Goal: Transaction & Acquisition: Obtain resource

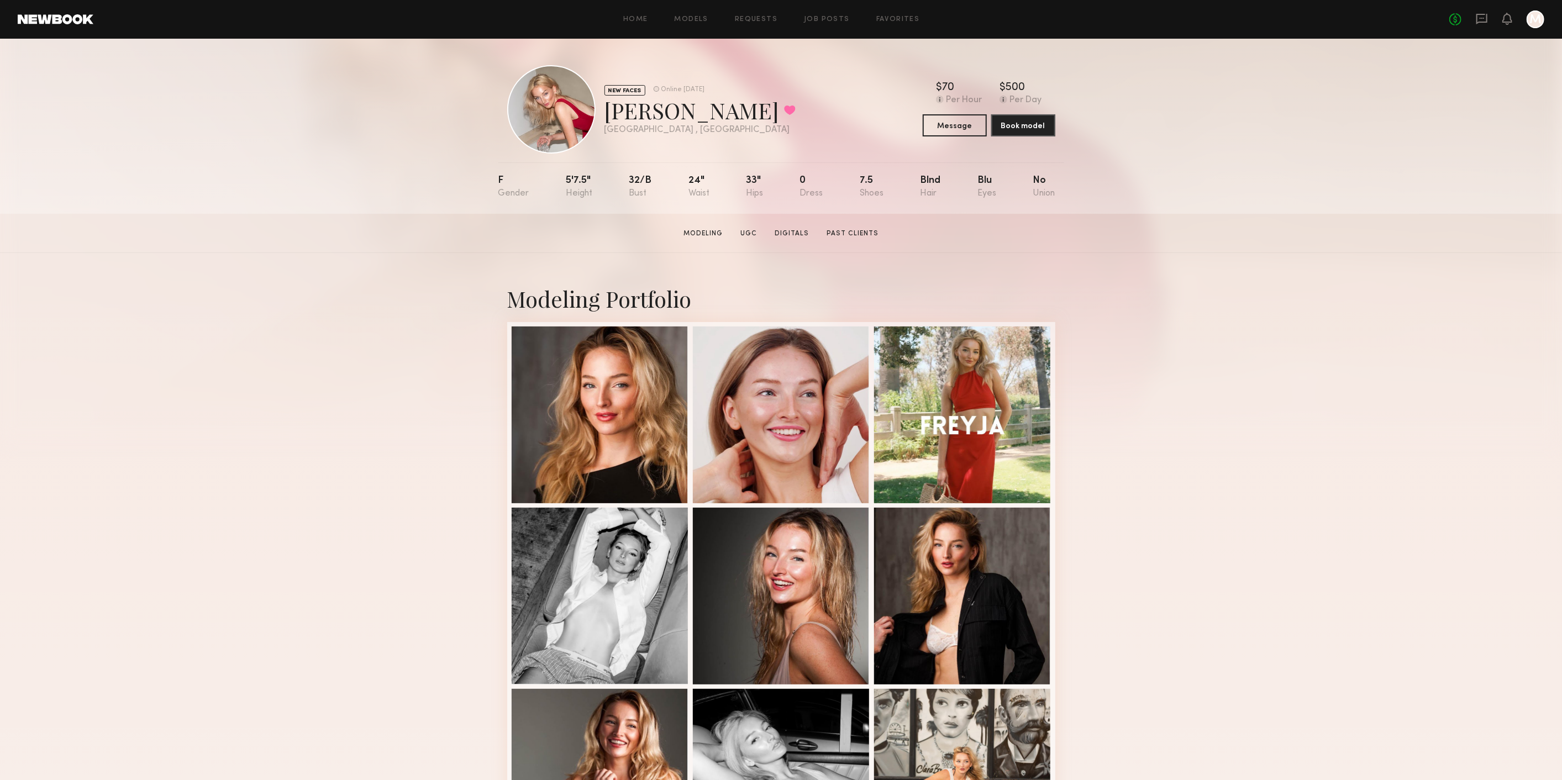
click at [636, 4] on header "Home Models Requests Job Posts Favorites Sign Out No fees up to $5,000 M" at bounding box center [781, 19] width 1562 height 39
click at [634, 17] on link "Home" at bounding box center [635, 19] width 25 height 7
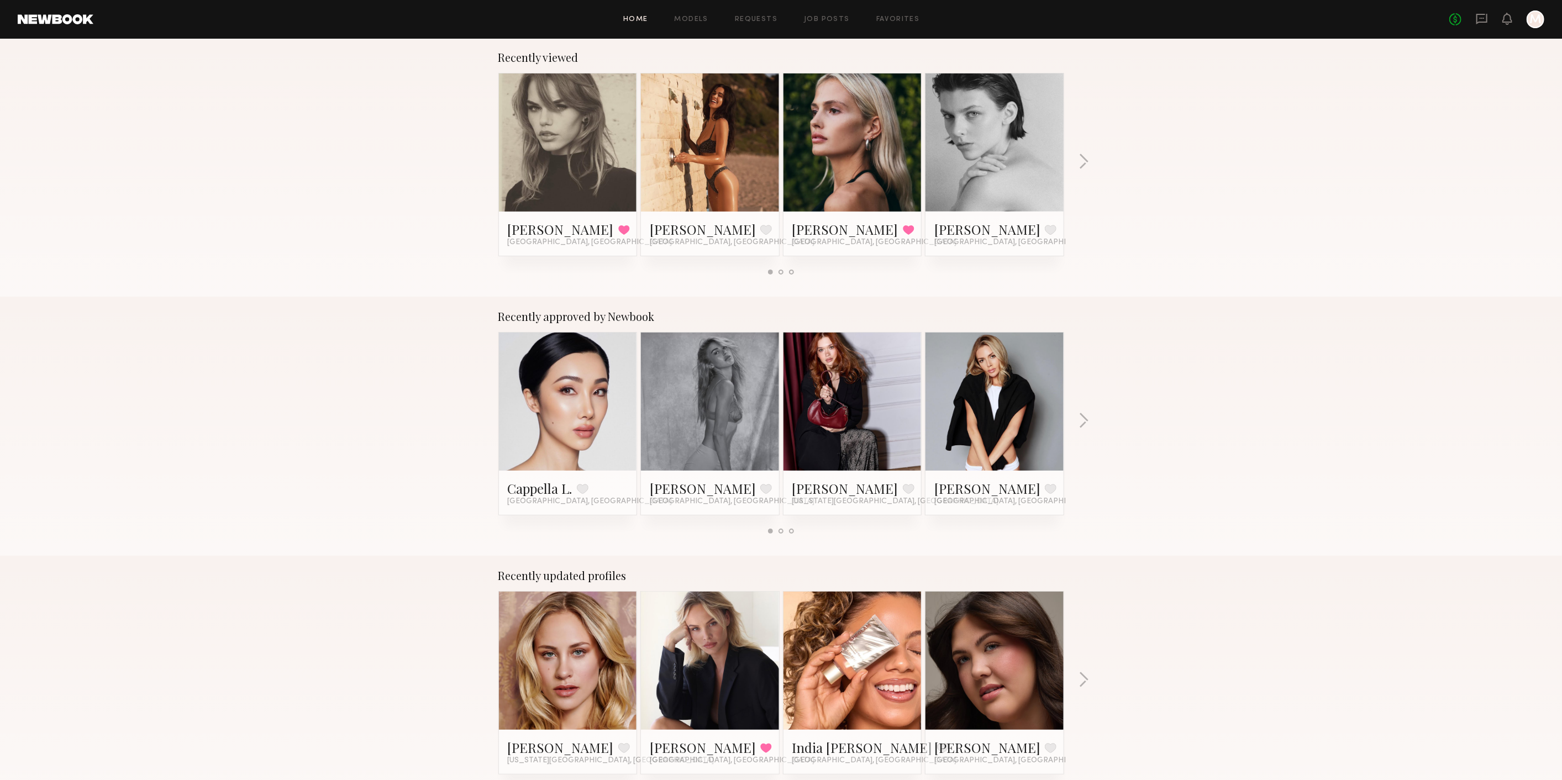
scroll to position [368, 0]
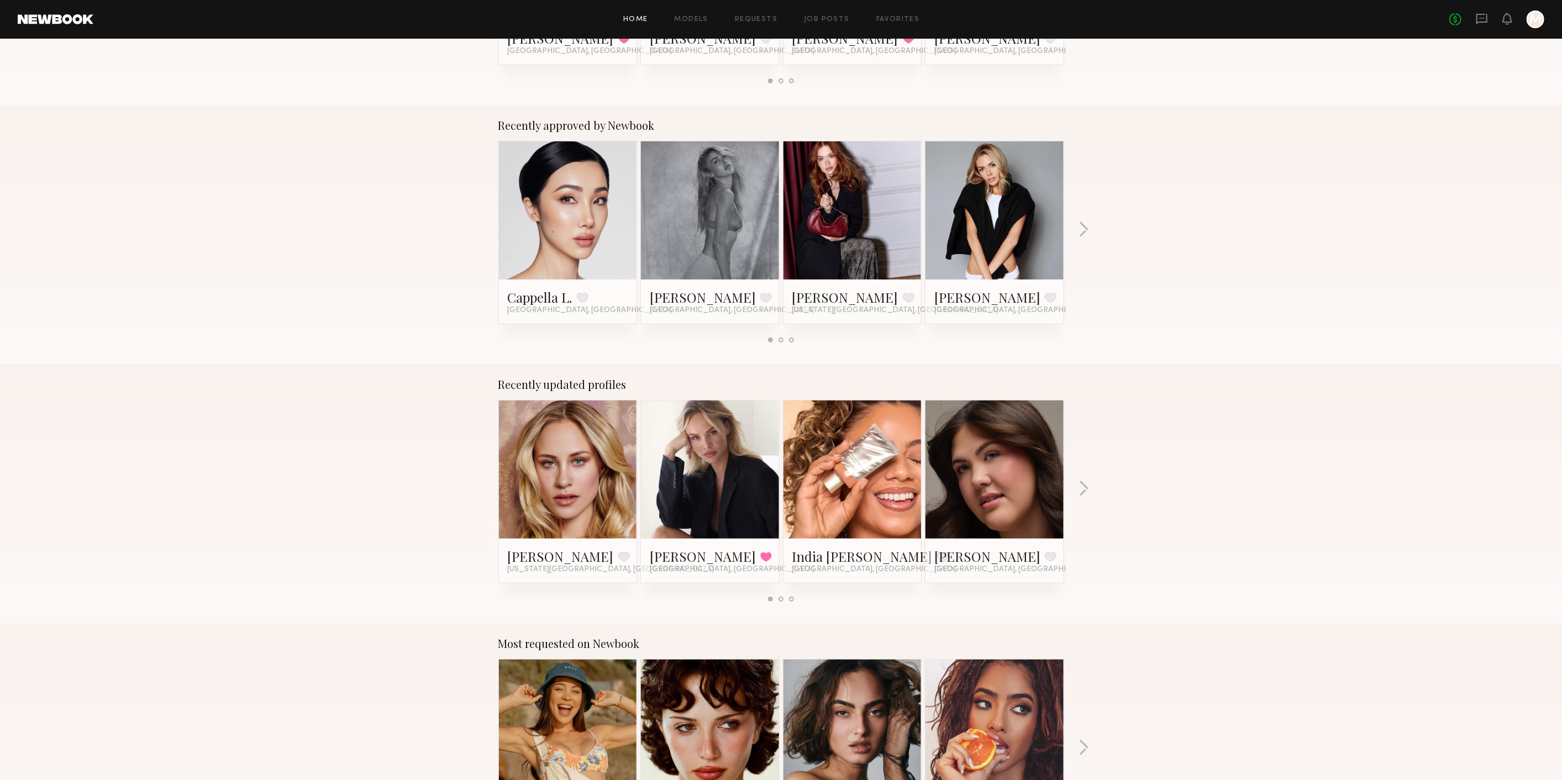
click at [1096, 230] on div "Recently approved by Newbook Cappella L. Favorite [GEOGRAPHIC_DATA], [GEOGRAPHI…" at bounding box center [781, 235] width 1562 height 259
click at [1089, 228] on div "Recently approved by Newbook Cappella L. Favorite [GEOGRAPHIC_DATA], [GEOGRAPHI…" at bounding box center [781, 235] width 1562 height 259
click at [1083, 228] on button "button" at bounding box center [1083, 231] width 10 height 18
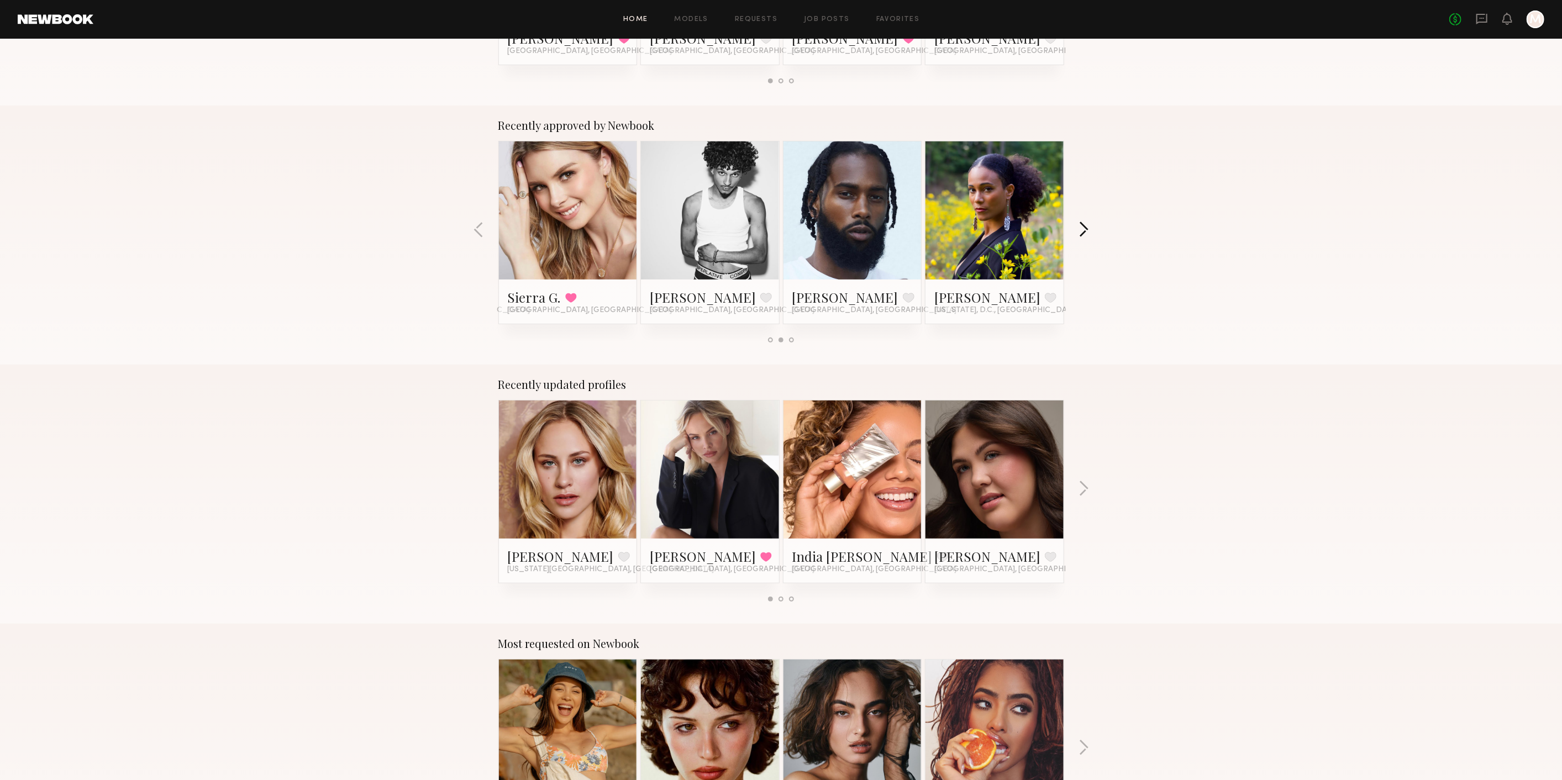
click at [1083, 228] on button "button" at bounding box center [1083, 231] width 10 height 18
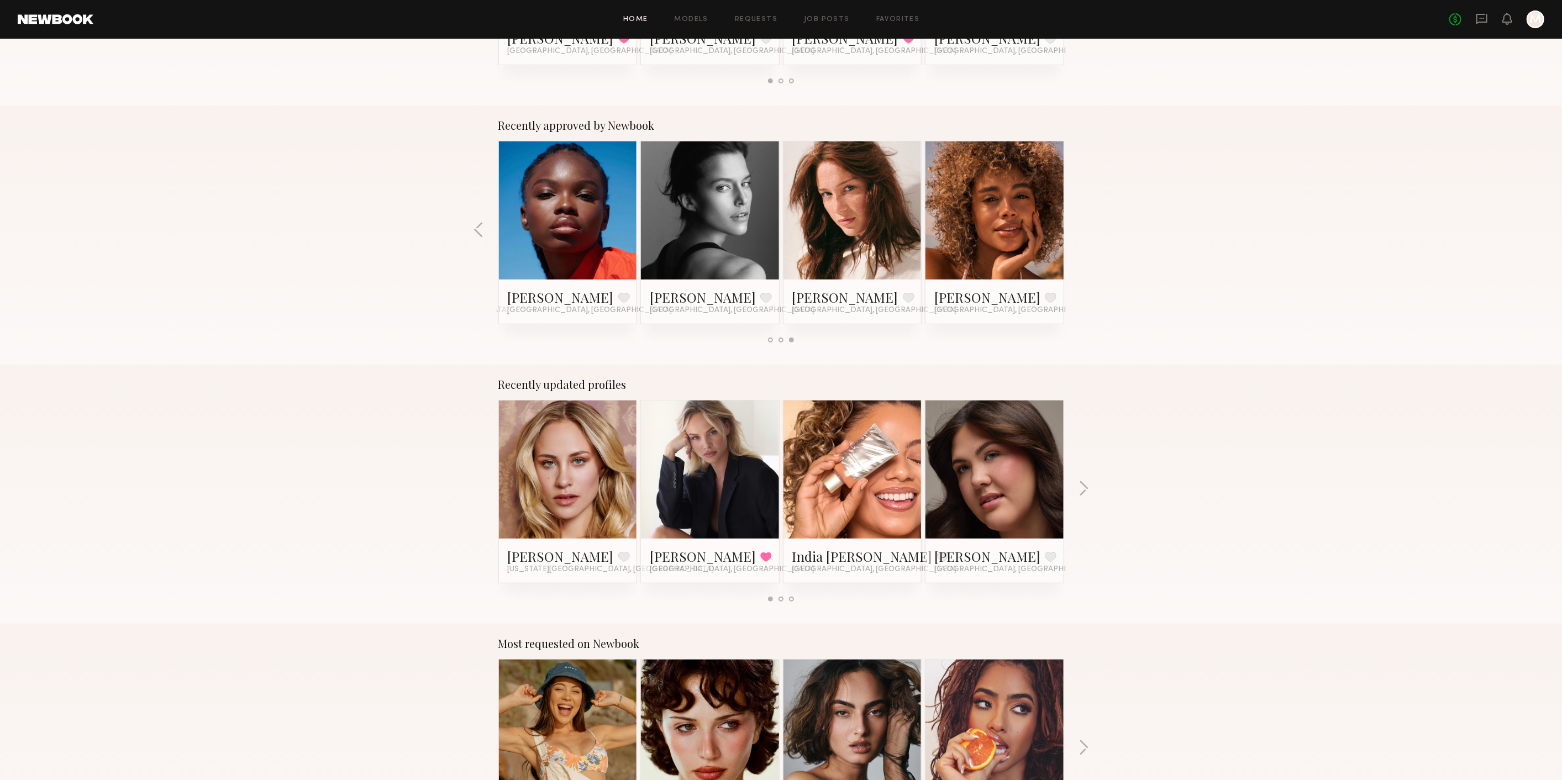
click at [1083, 228] on div "Recently approved by Newbook Cappella L. Favorite [GEOGRAPHIC_DATA], [GEOGRAPHI…" at bounding box center [781, 235] width 1562 height 259
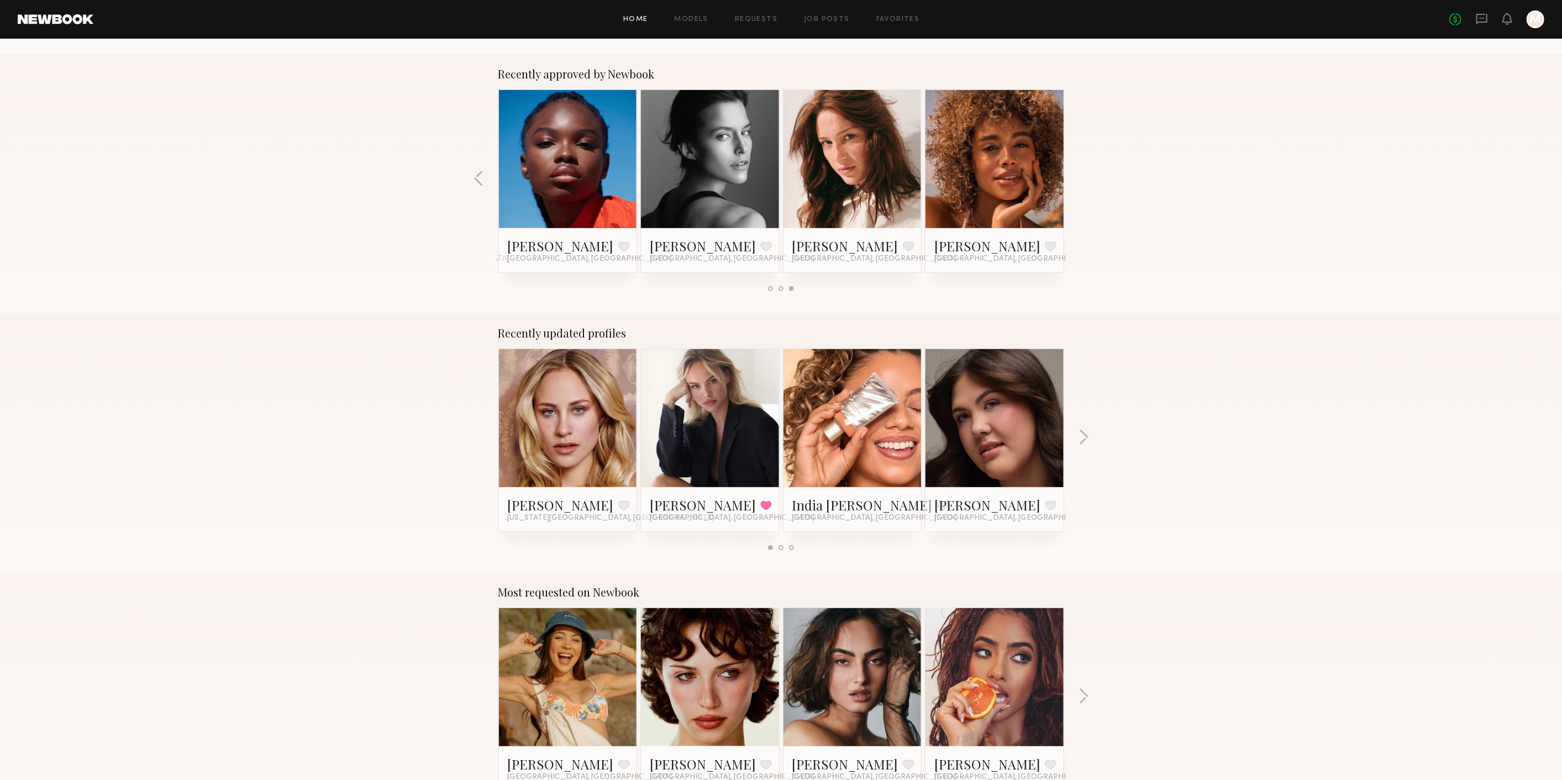
scroll to position [491, 0]
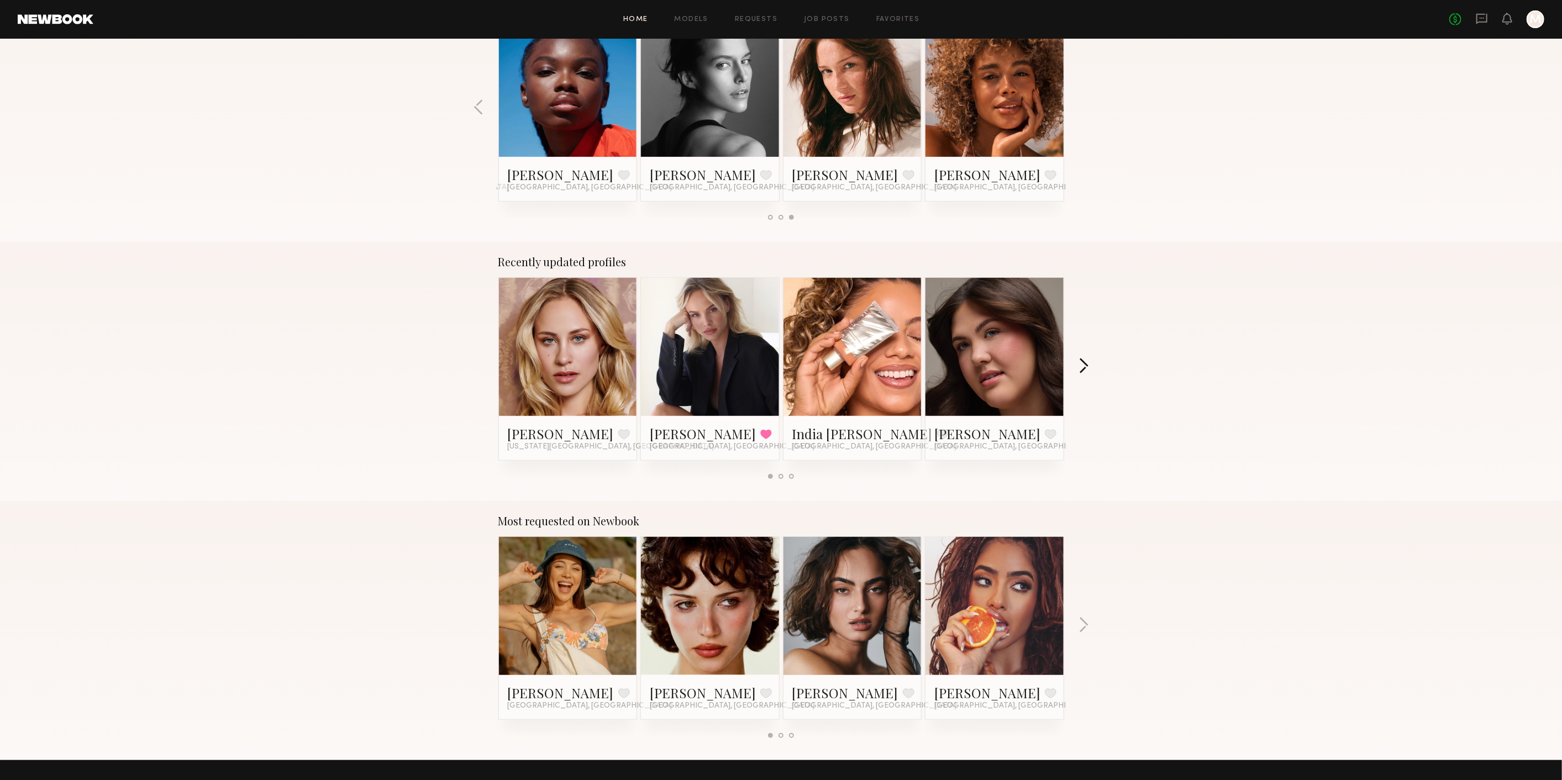
click at [1084, 370] on button "button" at bounding box center [1083, 367] width 10 height 18
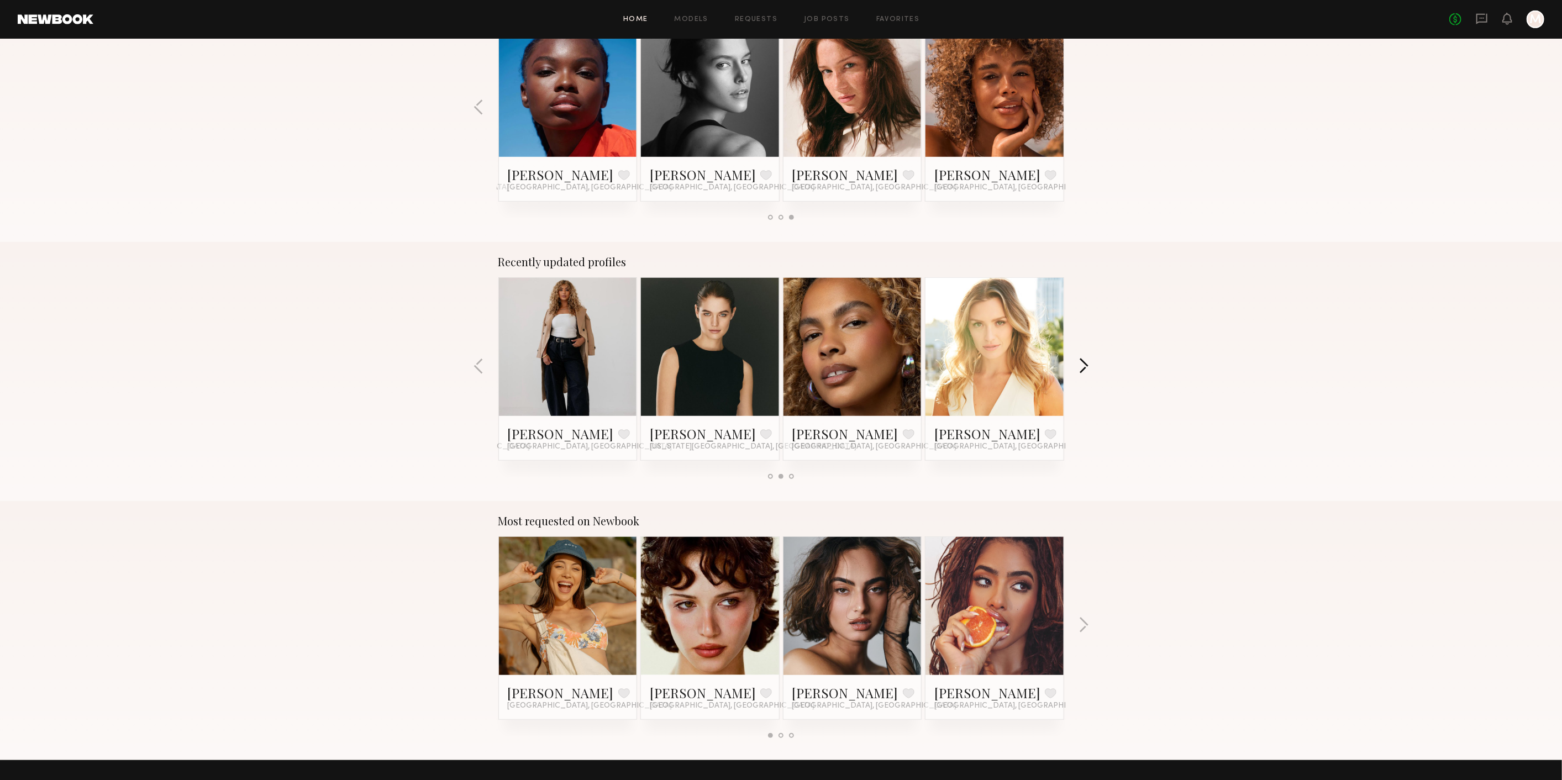
click at [1084, 370] on button "button" at bounding box center [1083, 367] width 10 height 18
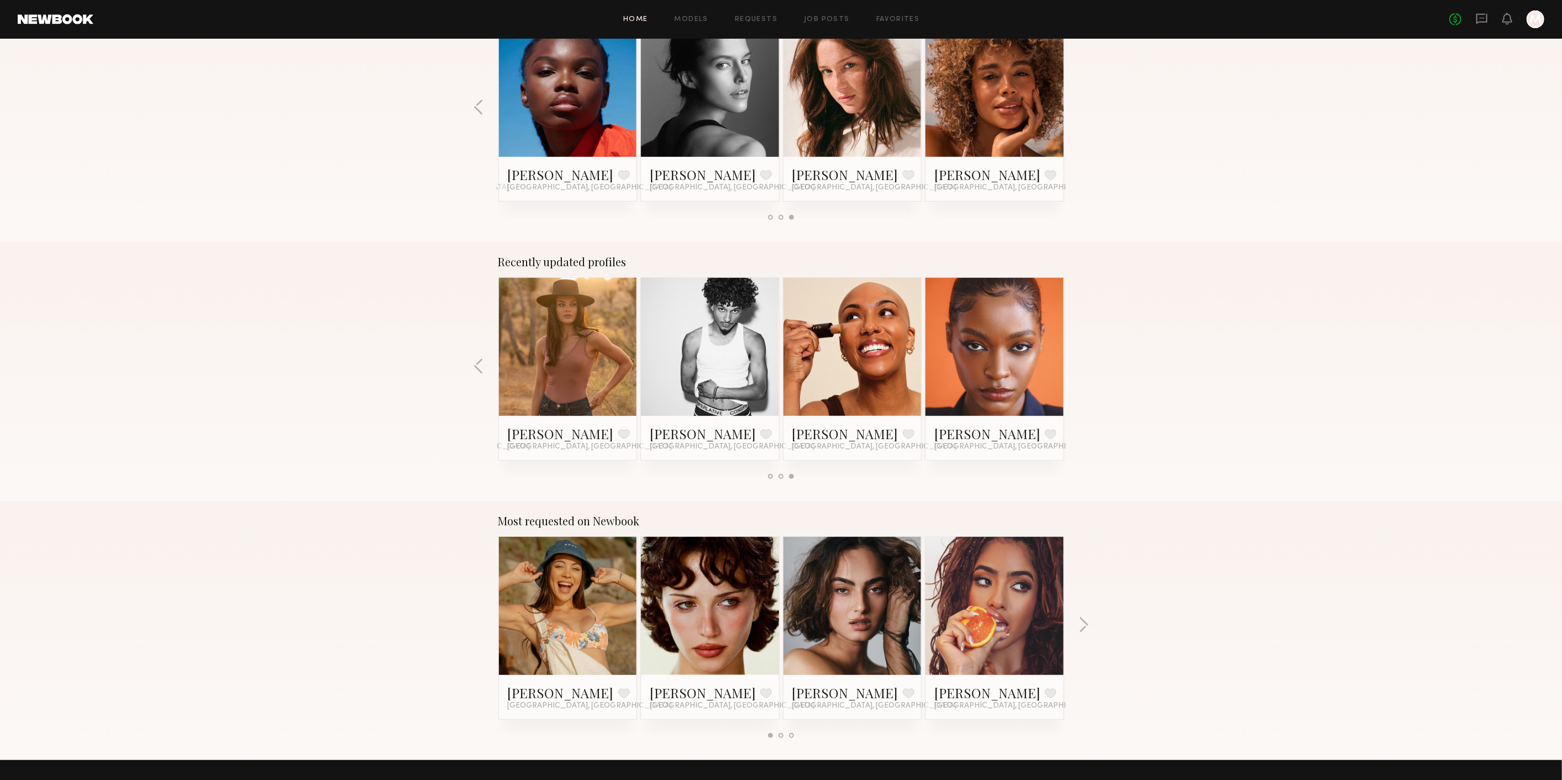
click at [1084, 370] on div "Recently updated profiles [PERSON_NAME] Favorite [US_STATE][GEOGRAPHIC_DATA], […" at bounding box center [781, 371] width 1562 height 259
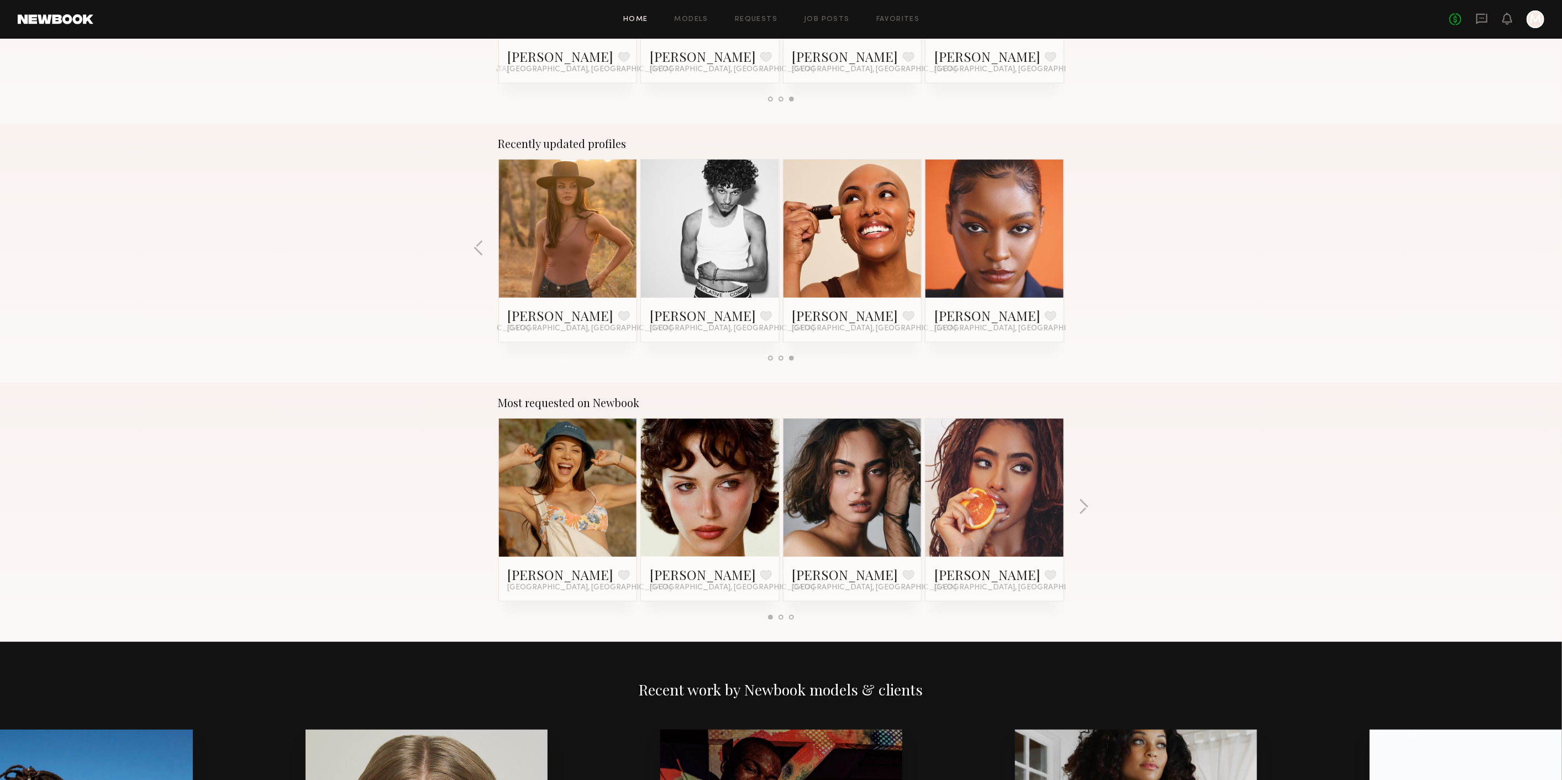
scroll to position [736, 0]
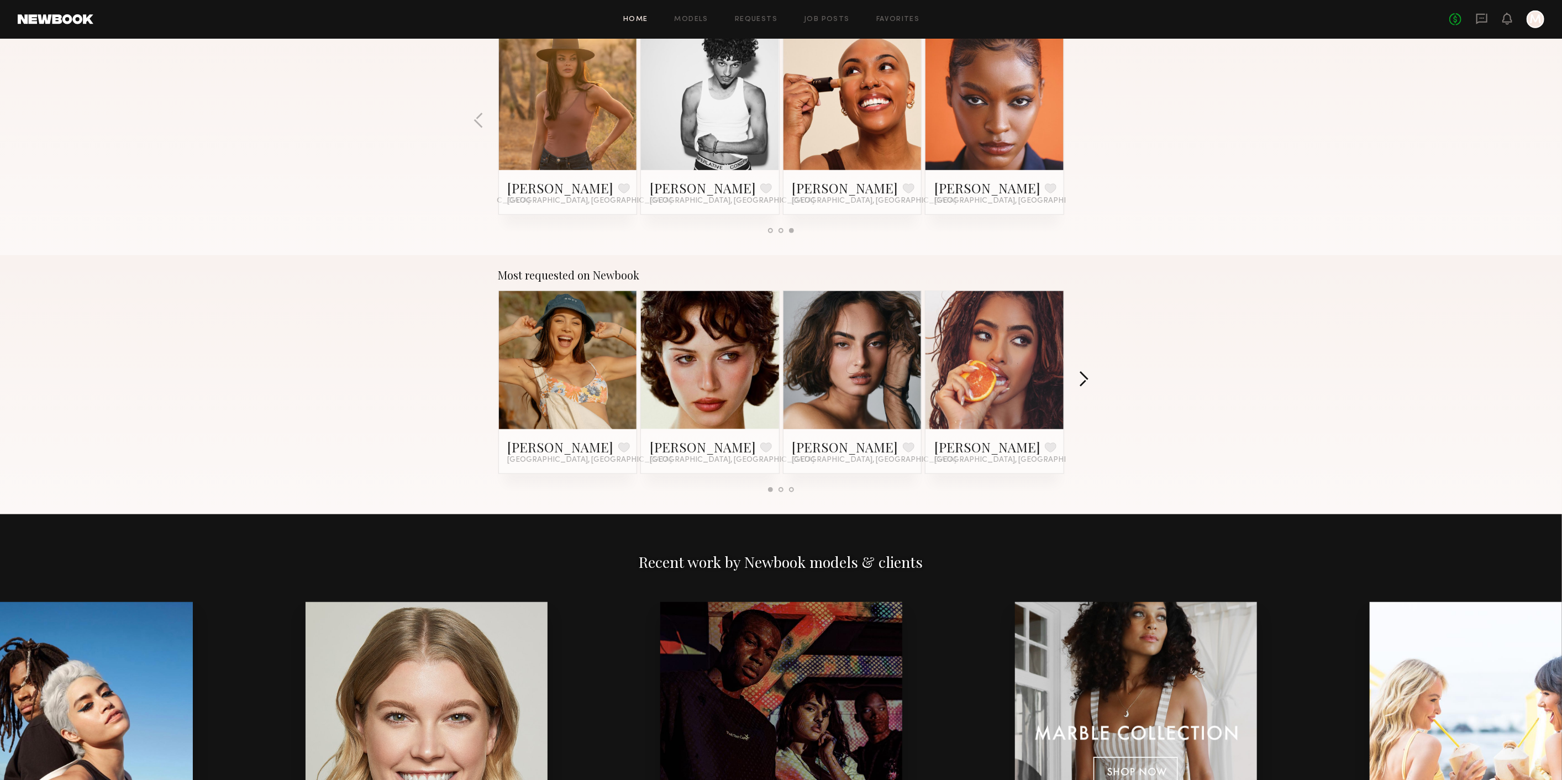
click at [1087, 376] on button "button" at bounding box center [1083, 380] width 10 height 18
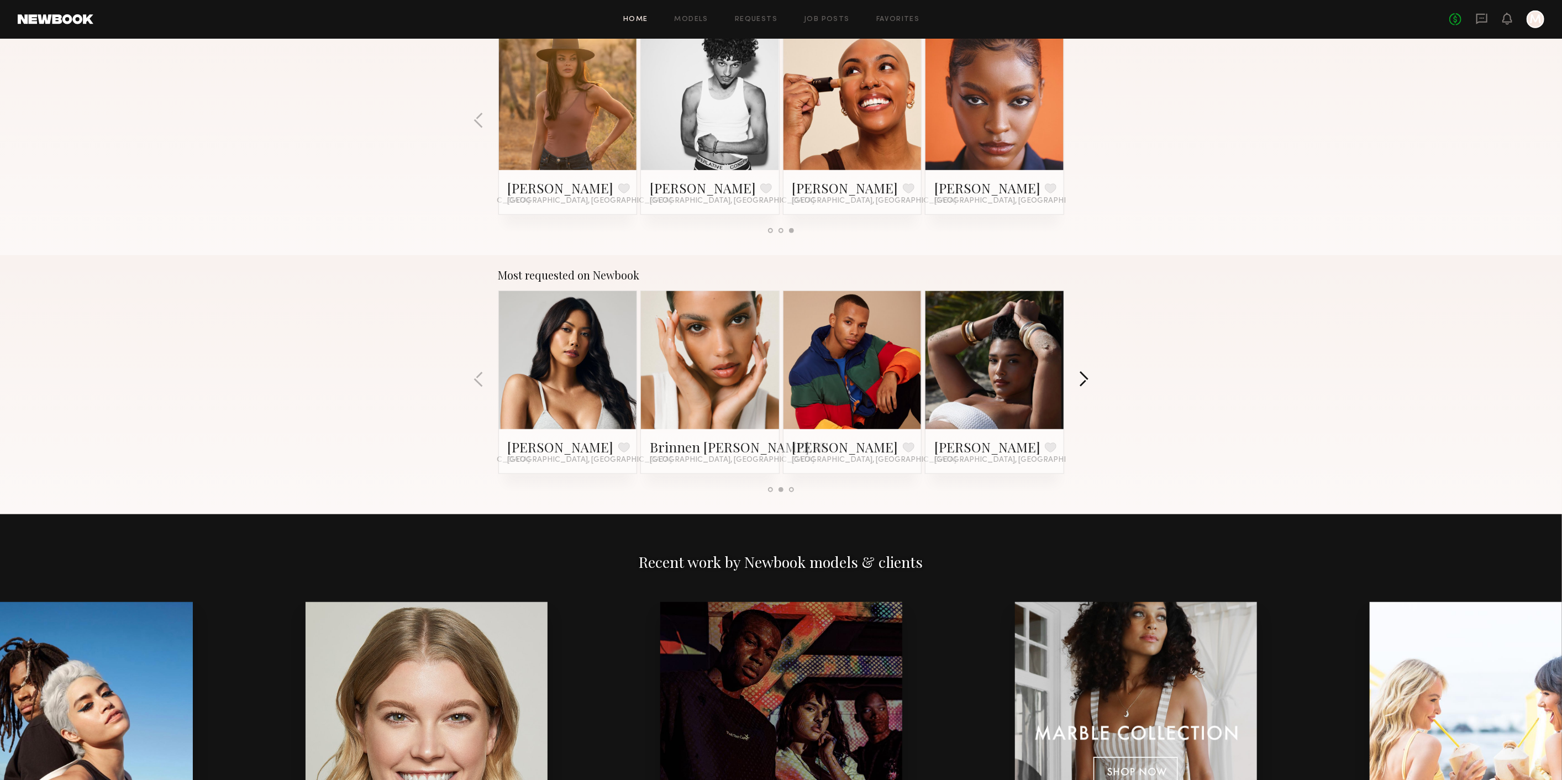
click at [1087, 376] on button "button" at bounding box center [1083, 380] width 10 height 18
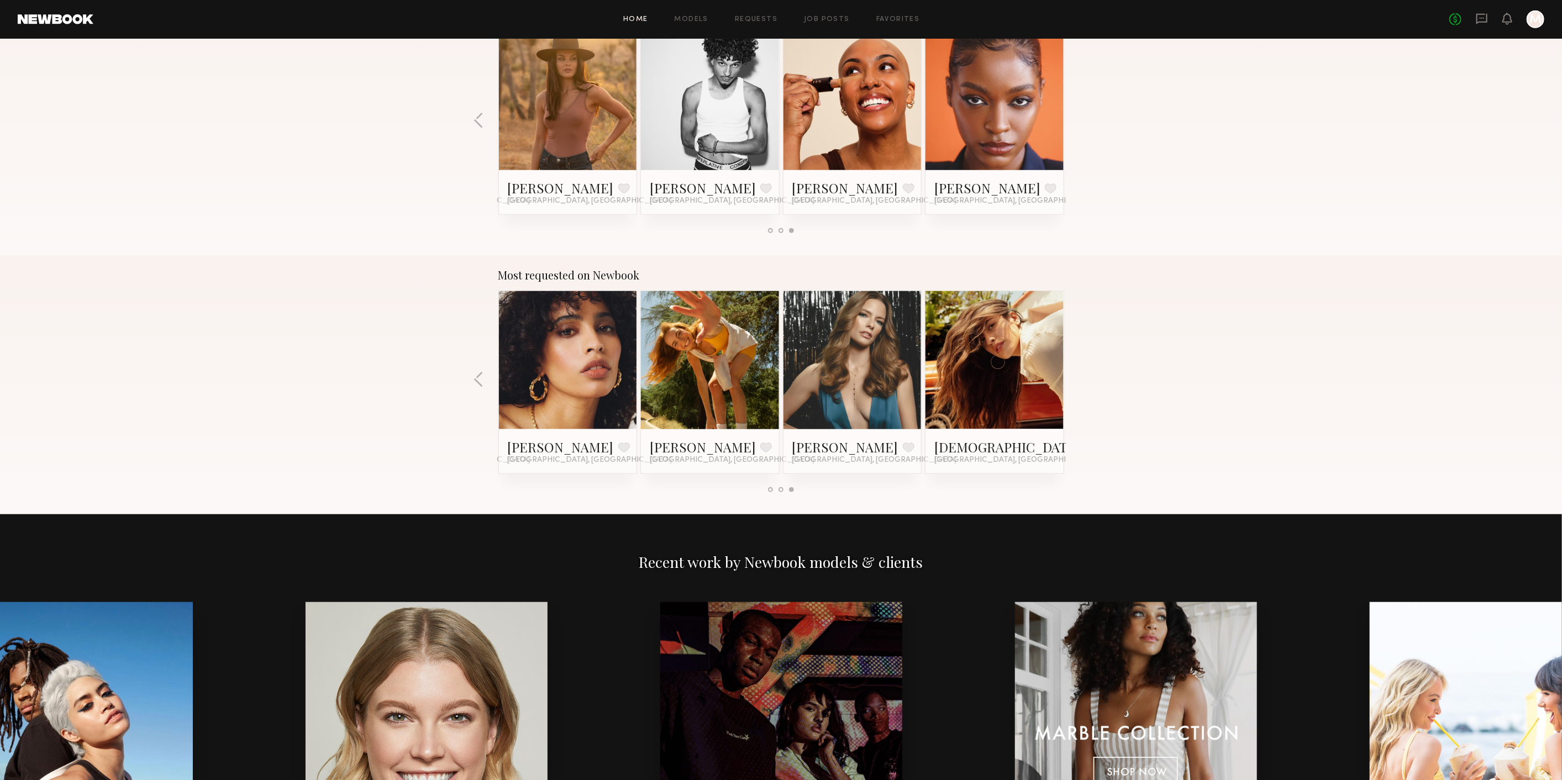
click at [1087, 376] on div "Most requested on Newbook [PERSON_NAME] Favorite [GEOGRAPHIC_DATA], [GEOGRAPHIC…" at bounding box center [781, 384] width 1562 height 259
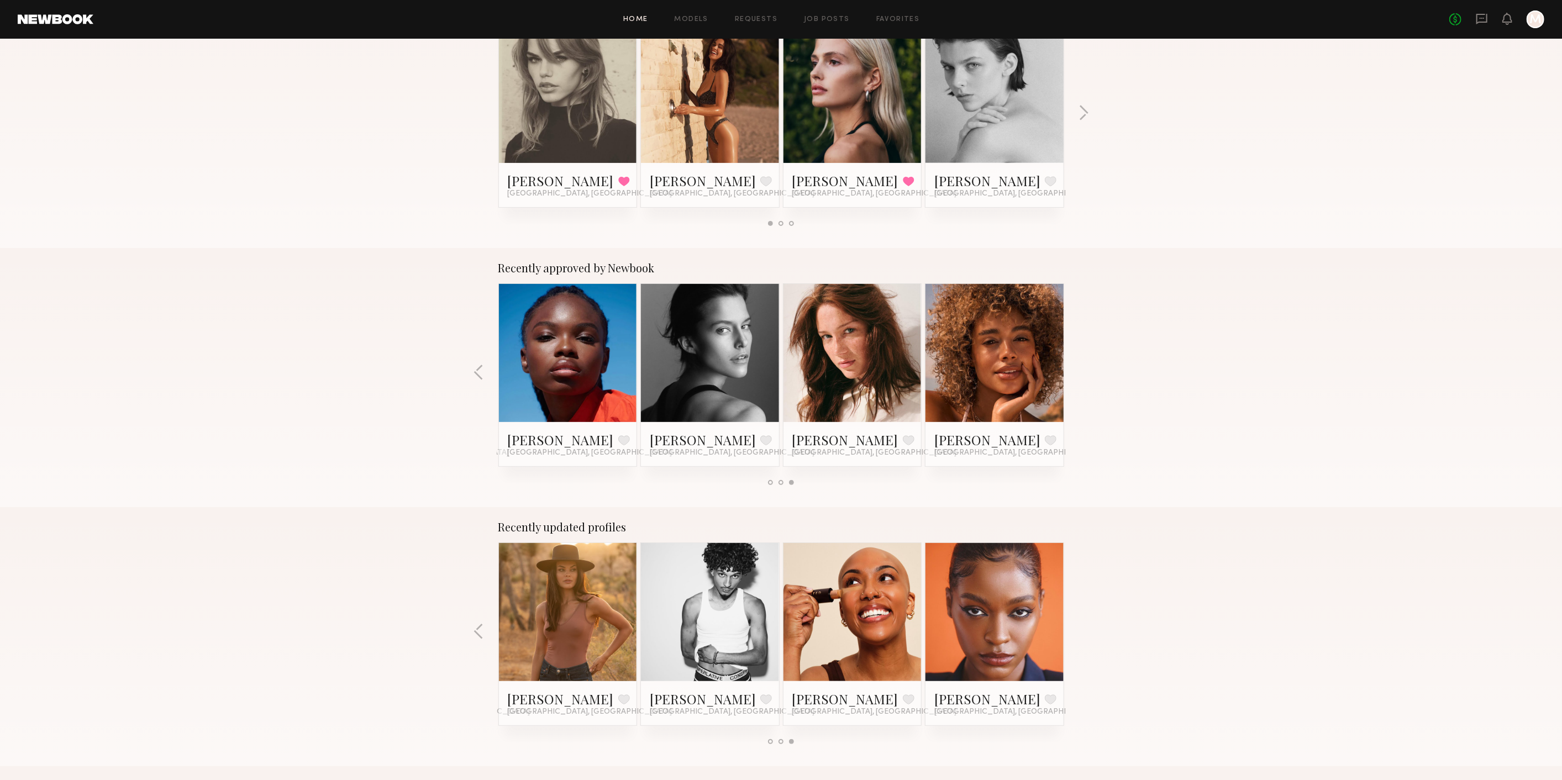
scroll to position [184, 0]
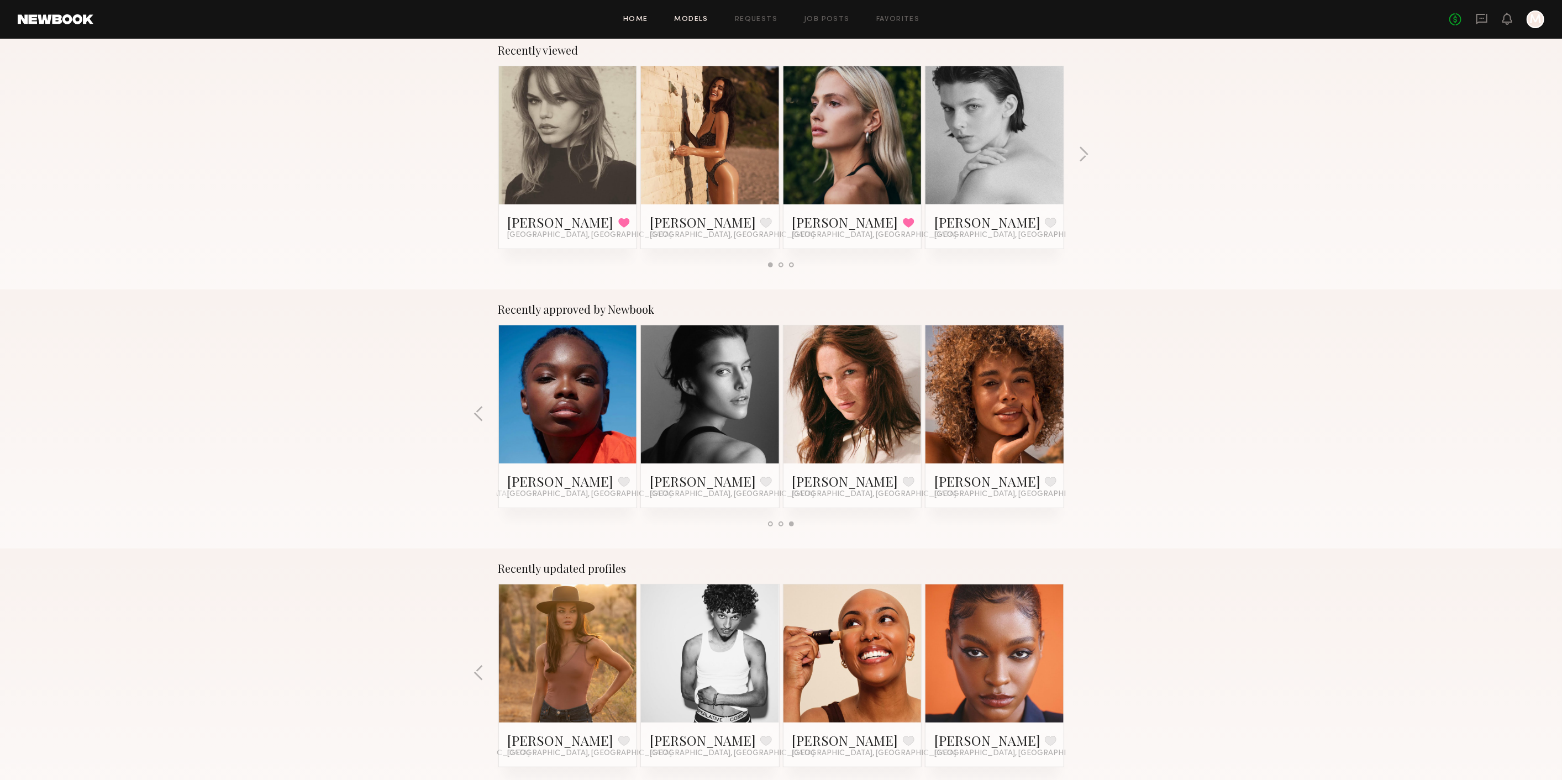
click at [682, 19] on link "Models" at bounding box center [692, 19] width 34 height 7
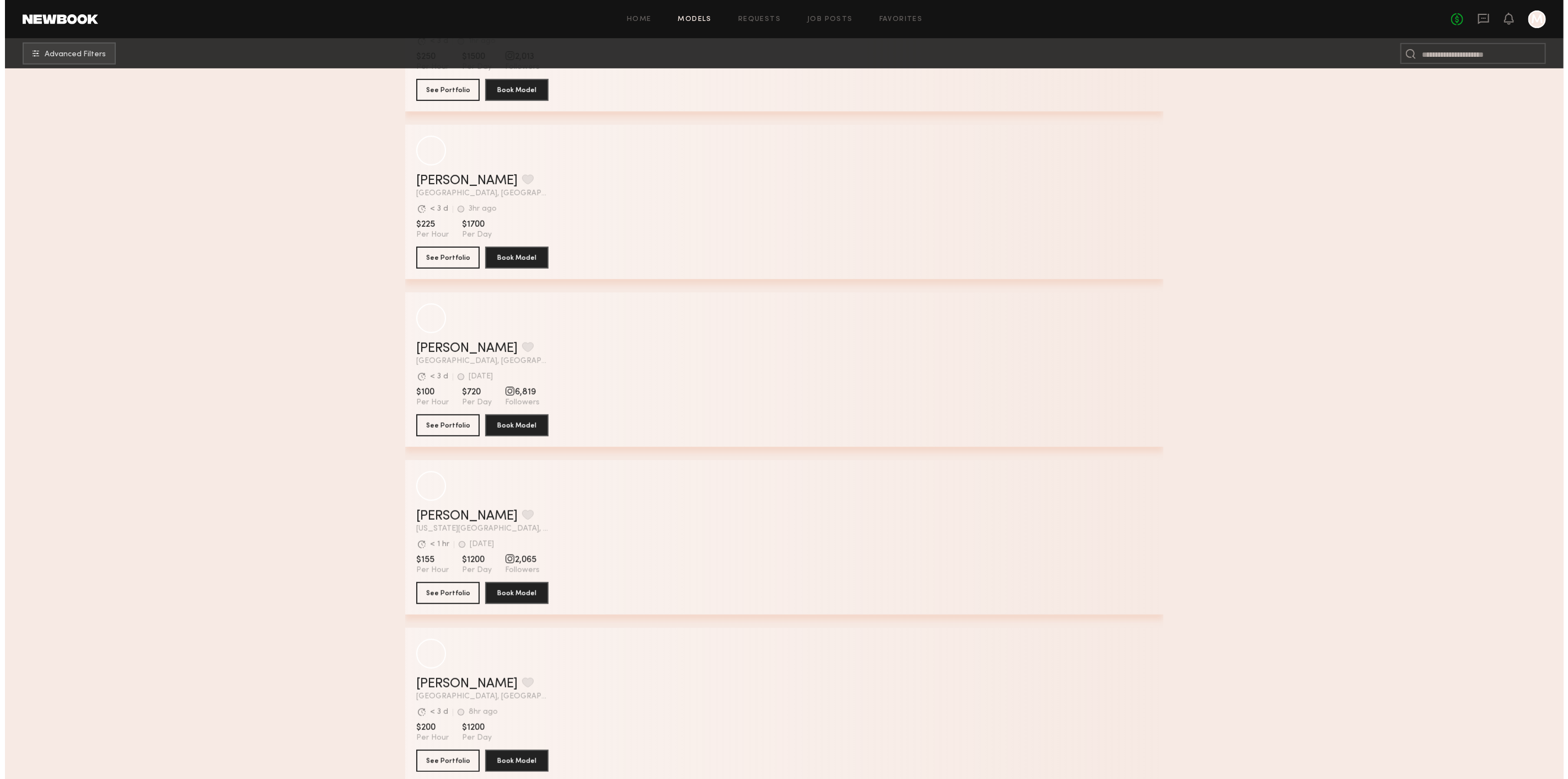
scroll to position [368, 0]
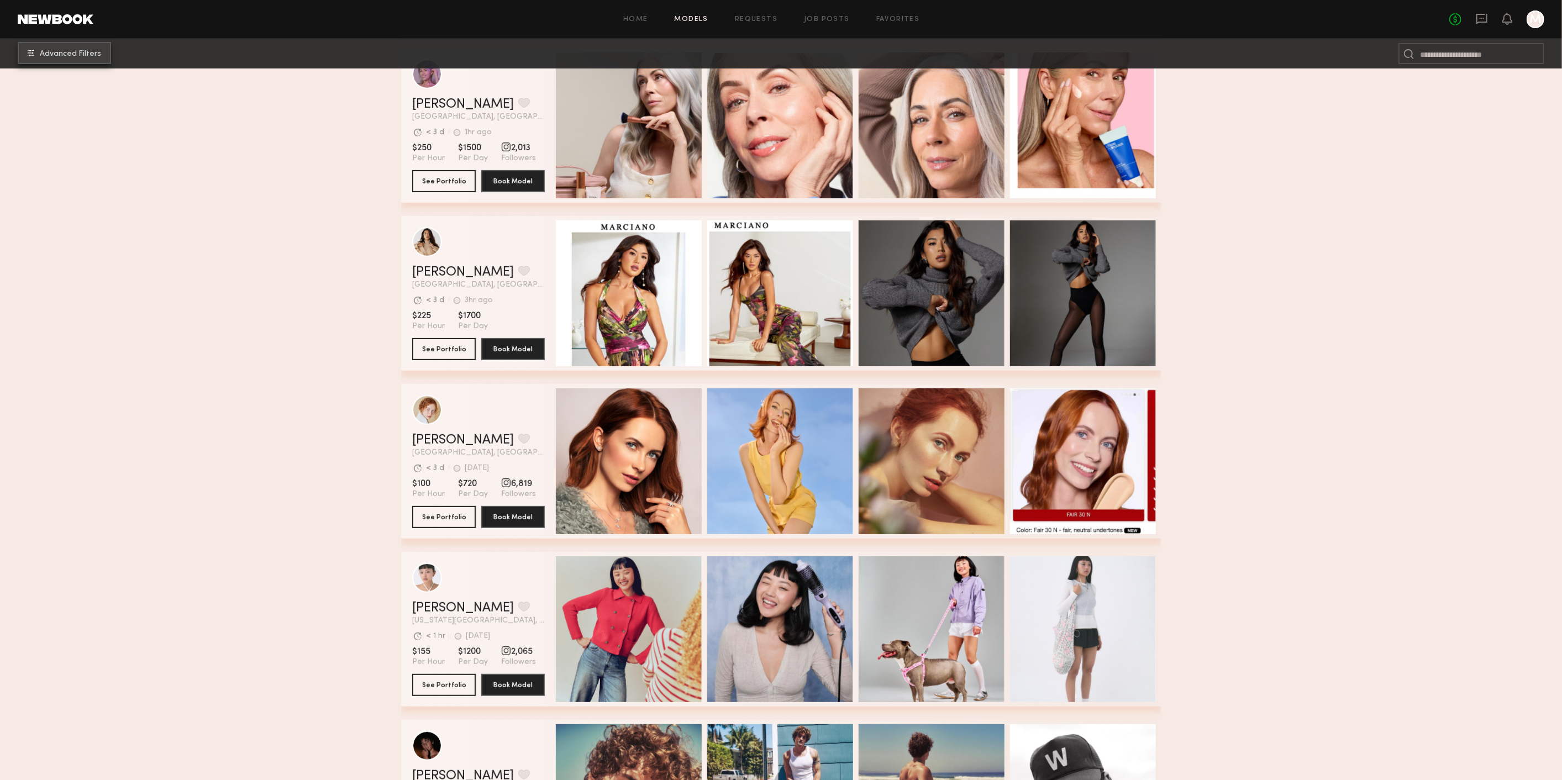
click at [95, 54] on span "Advanced Filters" at bounding box center [70, 54] width 61 height 8
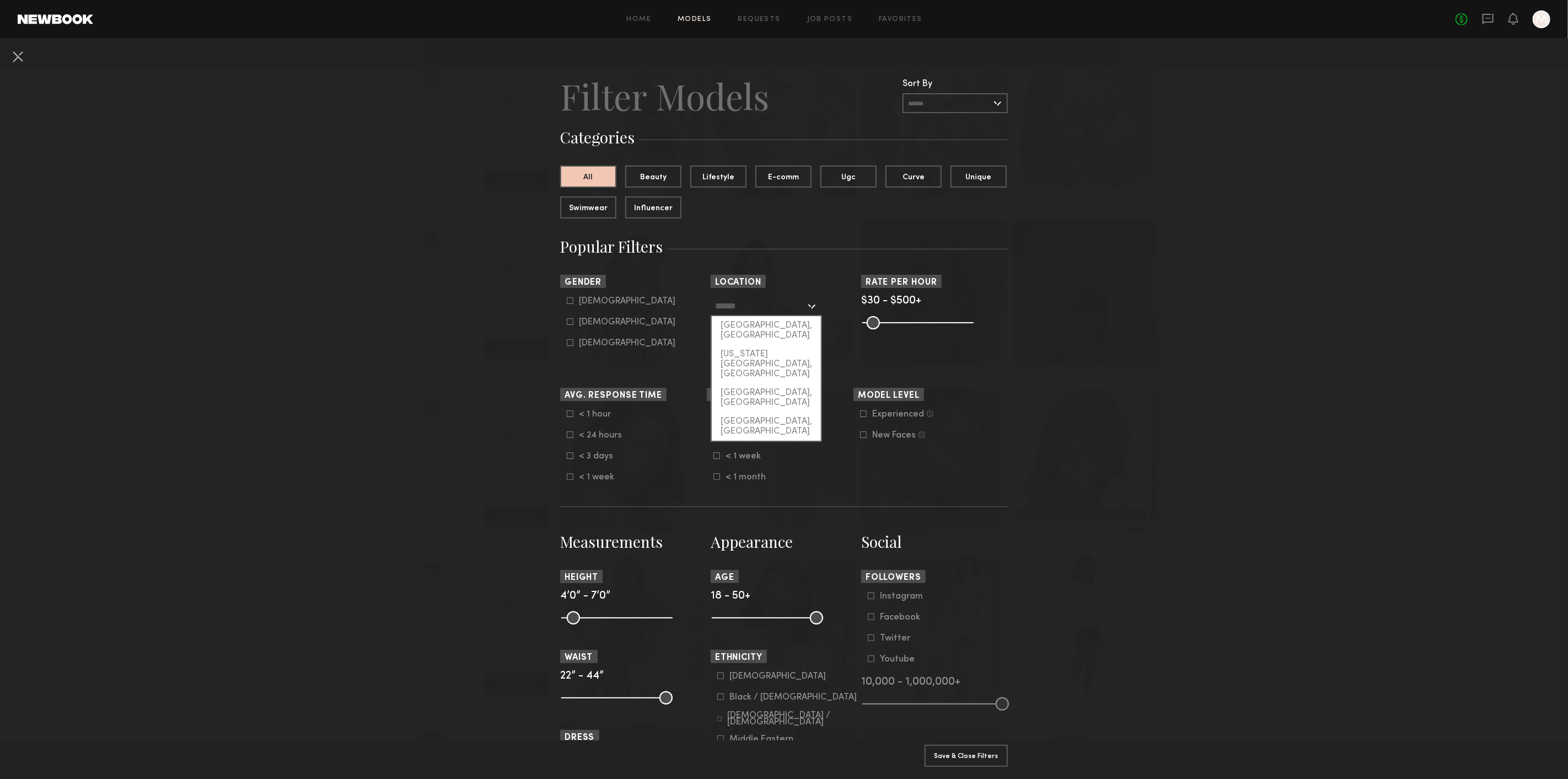
click at [762, 310] on input "text" at bounding box center [761, 306] width 91 height 19
click at [761, 329] on div "[GEOGRAPHIC_DATA], [GEOGRAPHIC_DATA]" at bounding box center [766, 331] width 109 height 29
type input "**********"
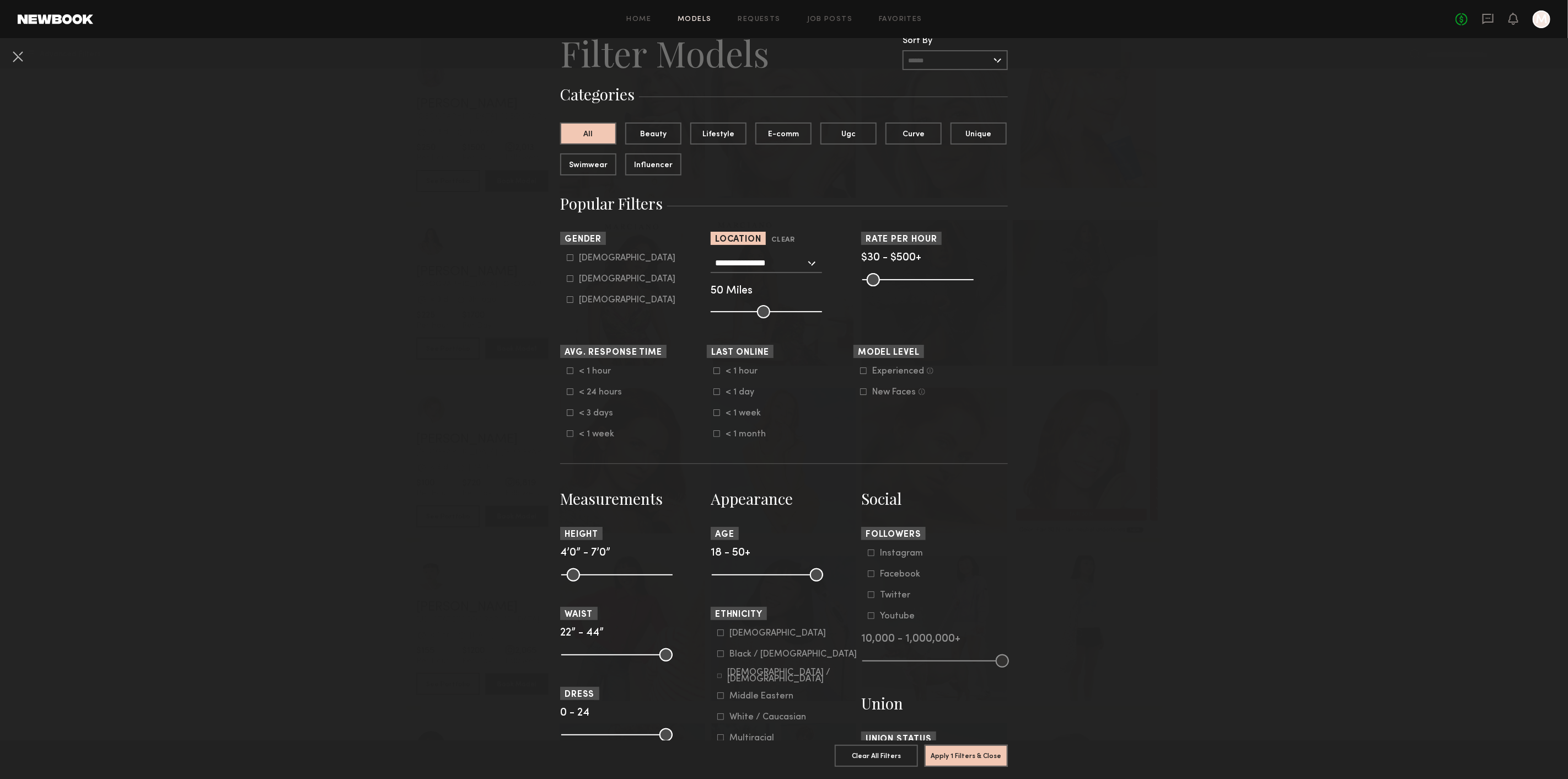
scroll to position [61, 0]
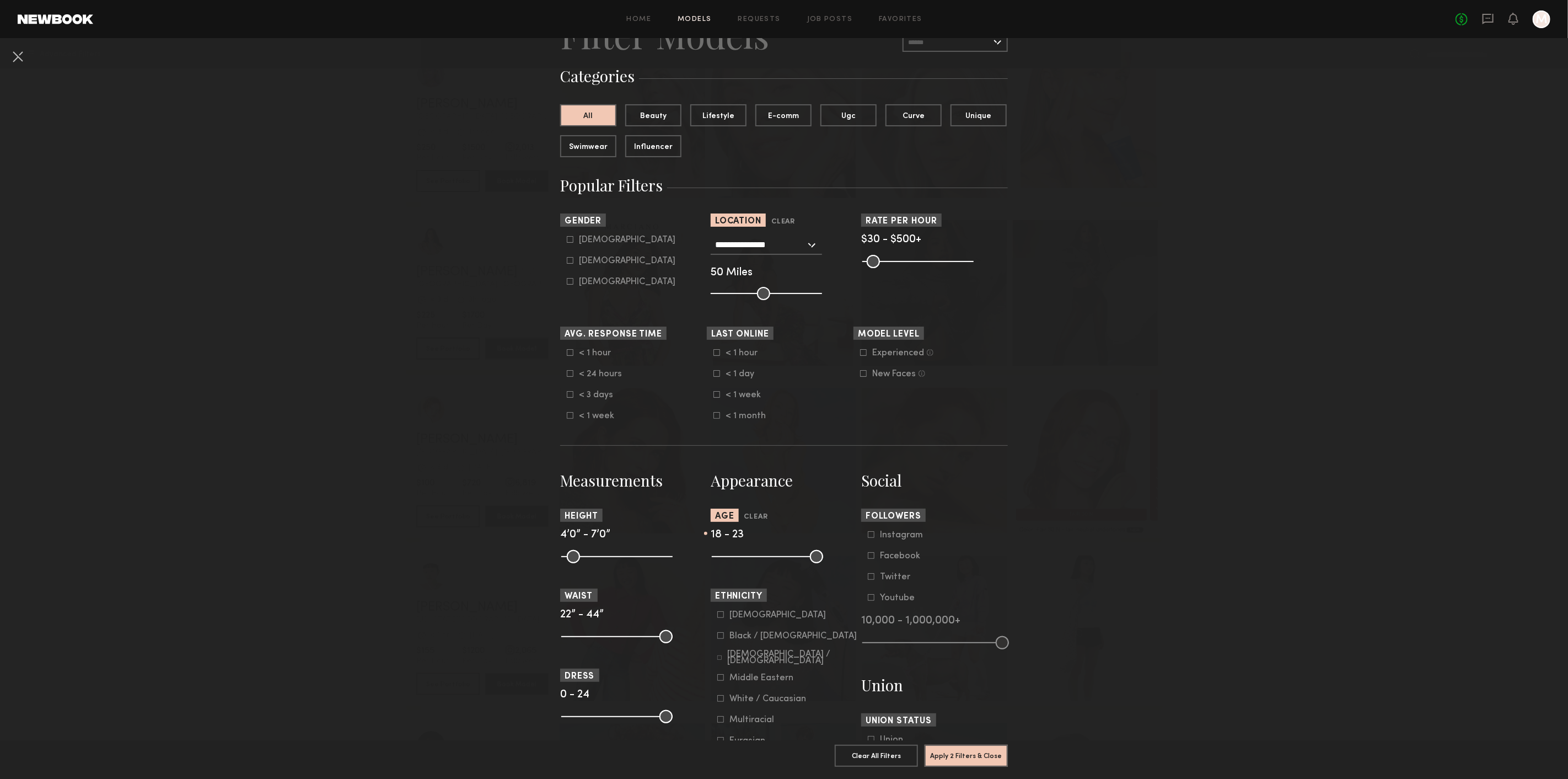
drag, startPoint x: 808, startPoint y: 557, endPoint x: 729, endPoint y: 566, distance: 79.5
click at [729, 563] on input "range" at bounding box center [768, 556] width 112 height 13
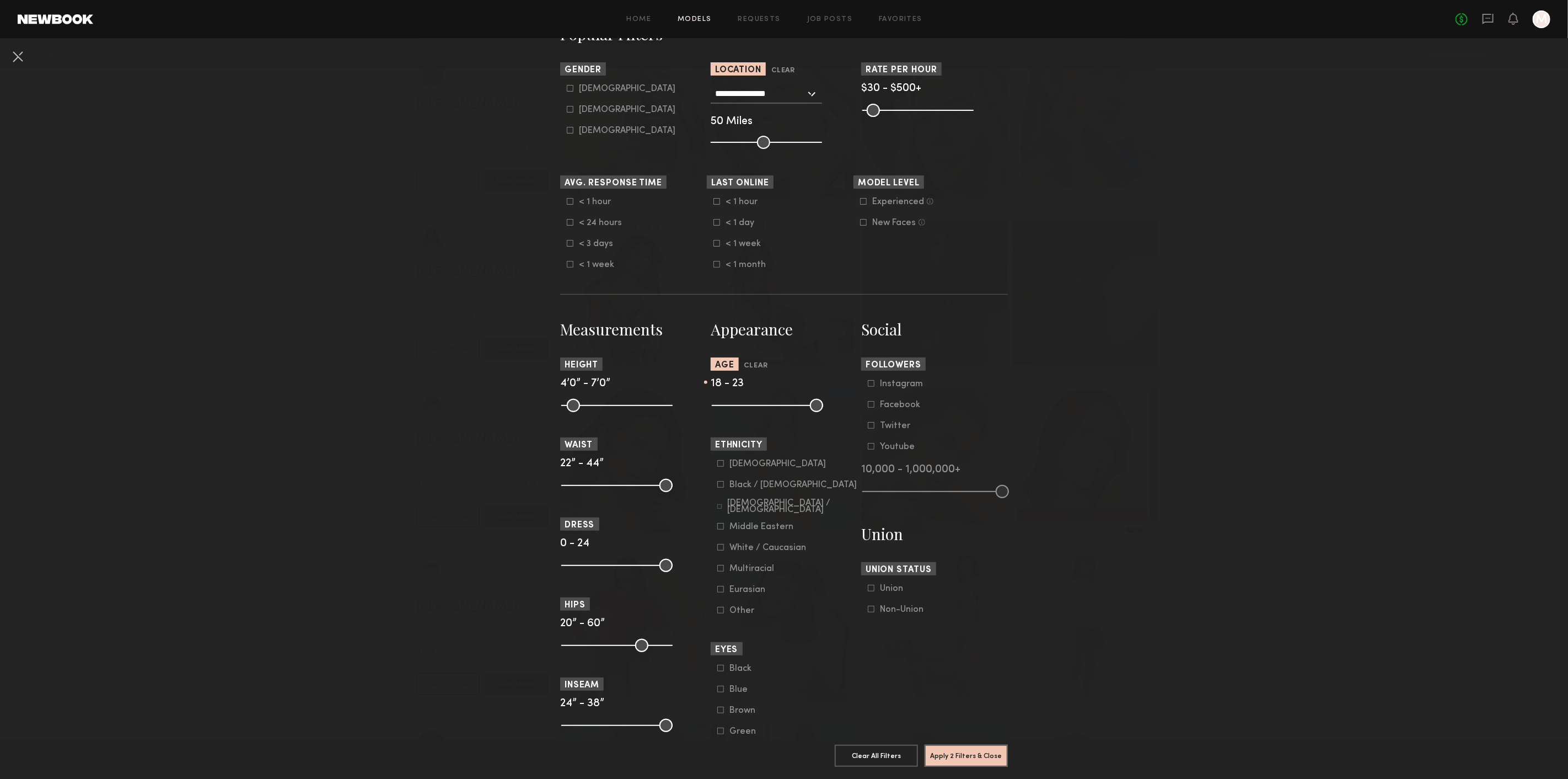
scroll to position [245, 0]
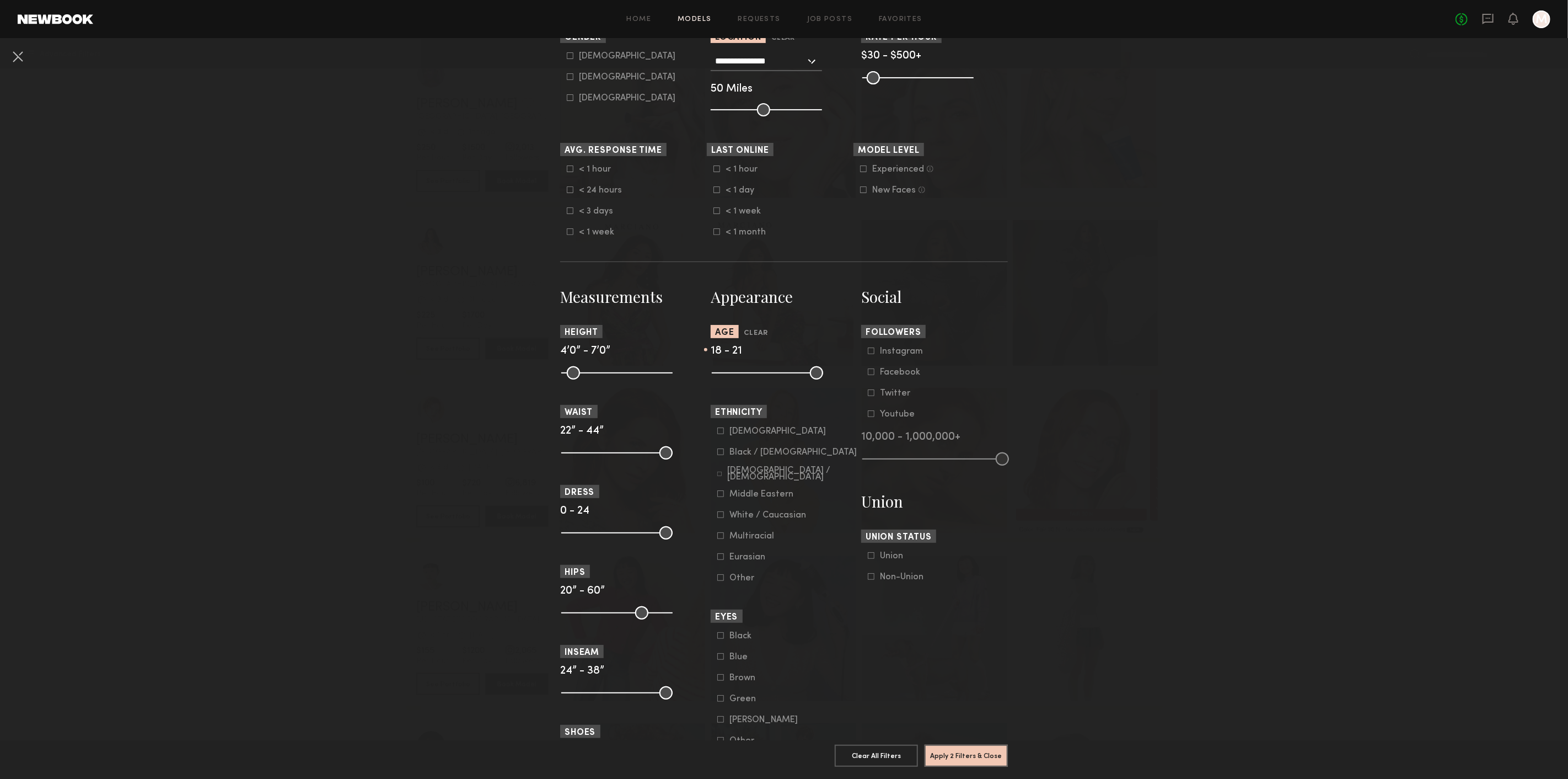
drag, startPoint x: 729, startPoint y: 370, endPoint x: 723, endPoint y: 372, distance: 6.3
type input "**"
click at [723, 372] on input "range" at bounding box center [768, 373] width 112 height 13
drag, startPoint x: 563, startPoint y: 377, endPoint x: 616, endPoint y: 386, distance: 53.8
type input "**"
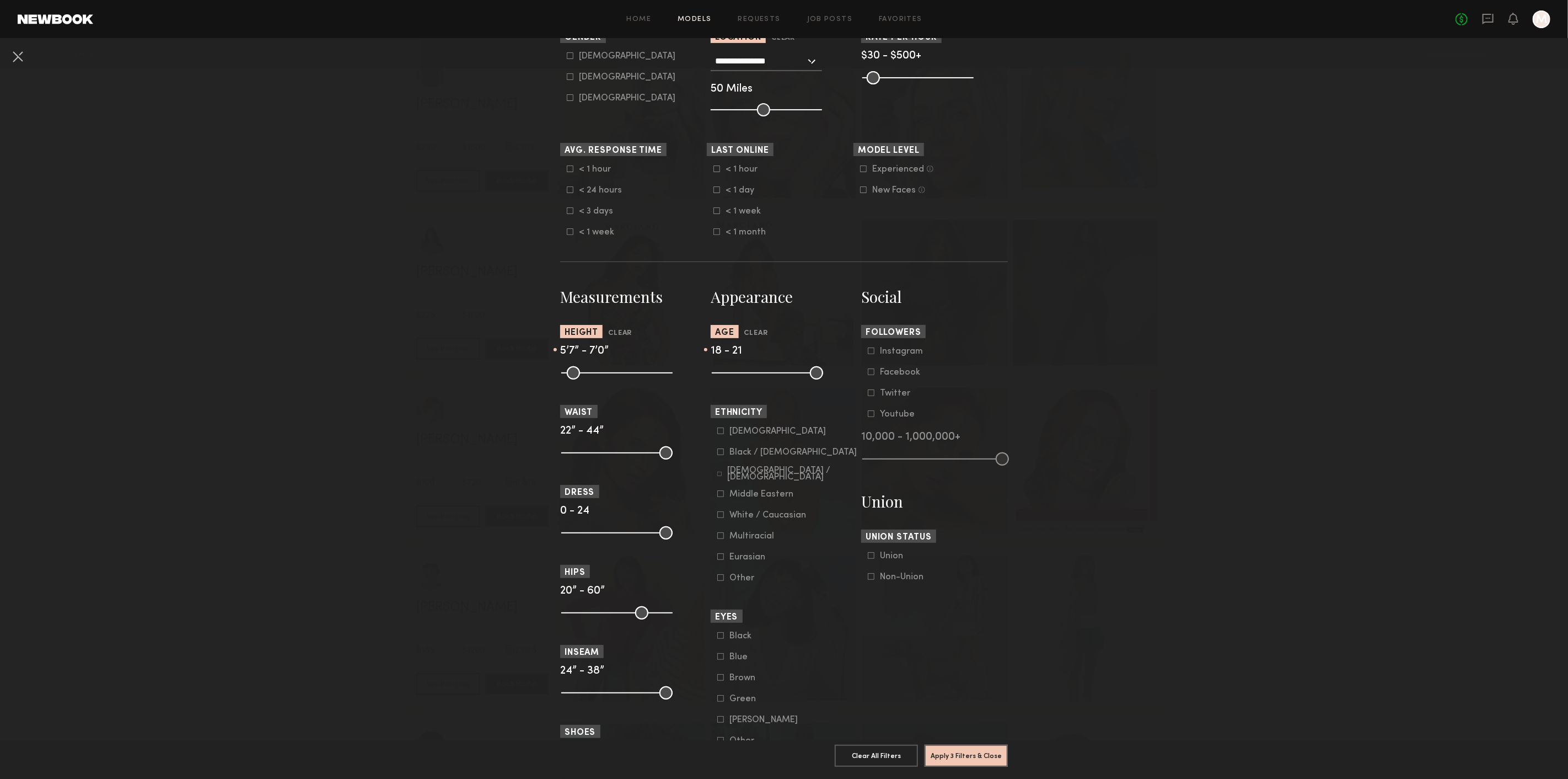
click at [616, 380] on input "range" at bounding box center [617, 373] width 112 height 13
drag, startPoint x: 663, startPoint y: 461, endPoint x: 652, endPoint y: 451, distance: 14.9
click at [624, 466] on section "Measurements Height Clear 5’7” - 7’0” Waist 22” - 44” Dress 0 - 24 Hips 20” - 6…" at bounding box center [633, 714] width 147 height 855
drag, startPoint x: 660, startPoint y: 452, endPoint x: 581, endPoint y: 464, distance: 79.9
type input "**"
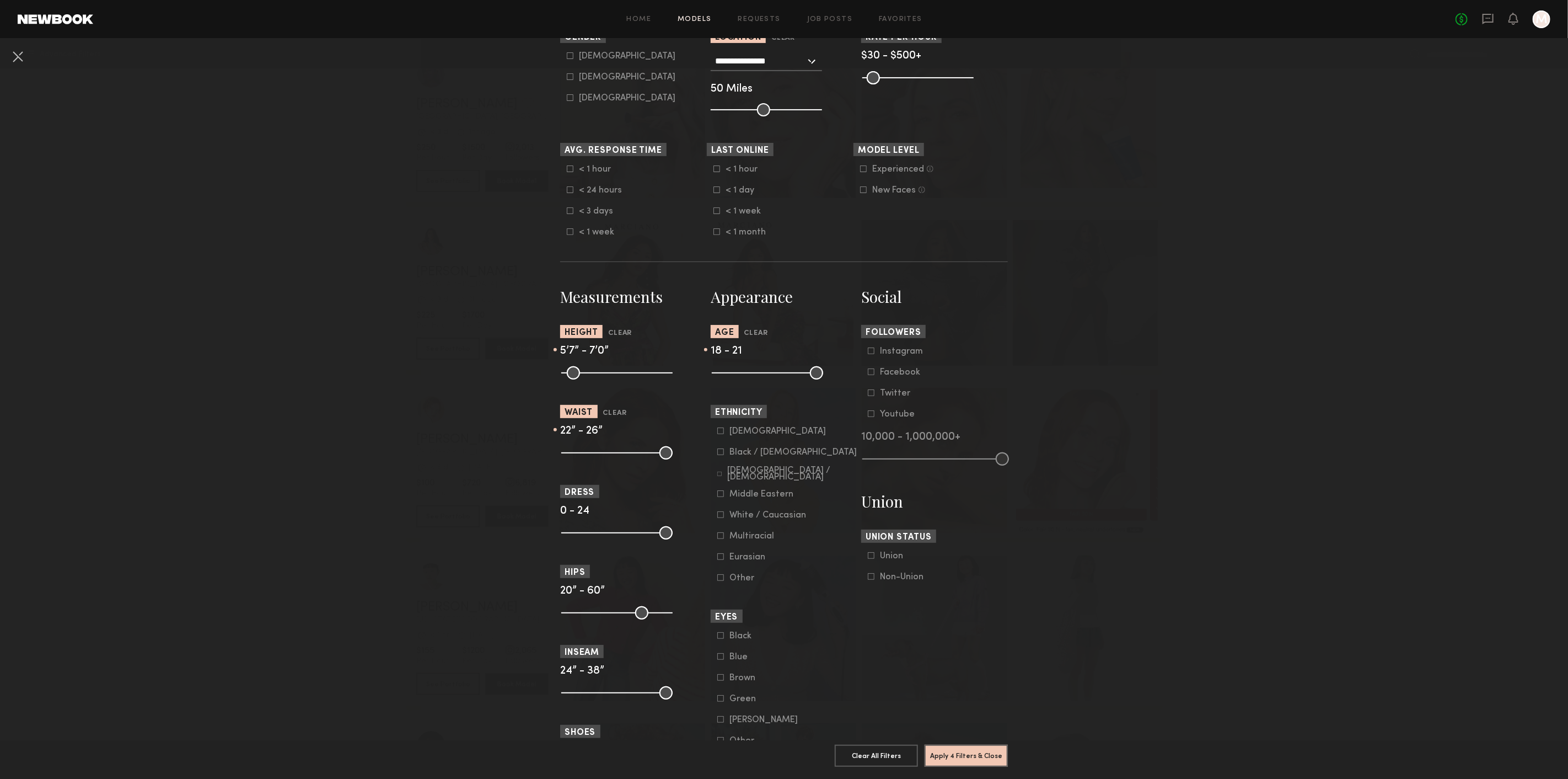
click at [581, 459] on input "range" at bounding box center [617, 452] width 112 height 13
click at [975, 748] on button "Apply 4 Filters & Close" at bounding box center [965, 755] width 83 height 22
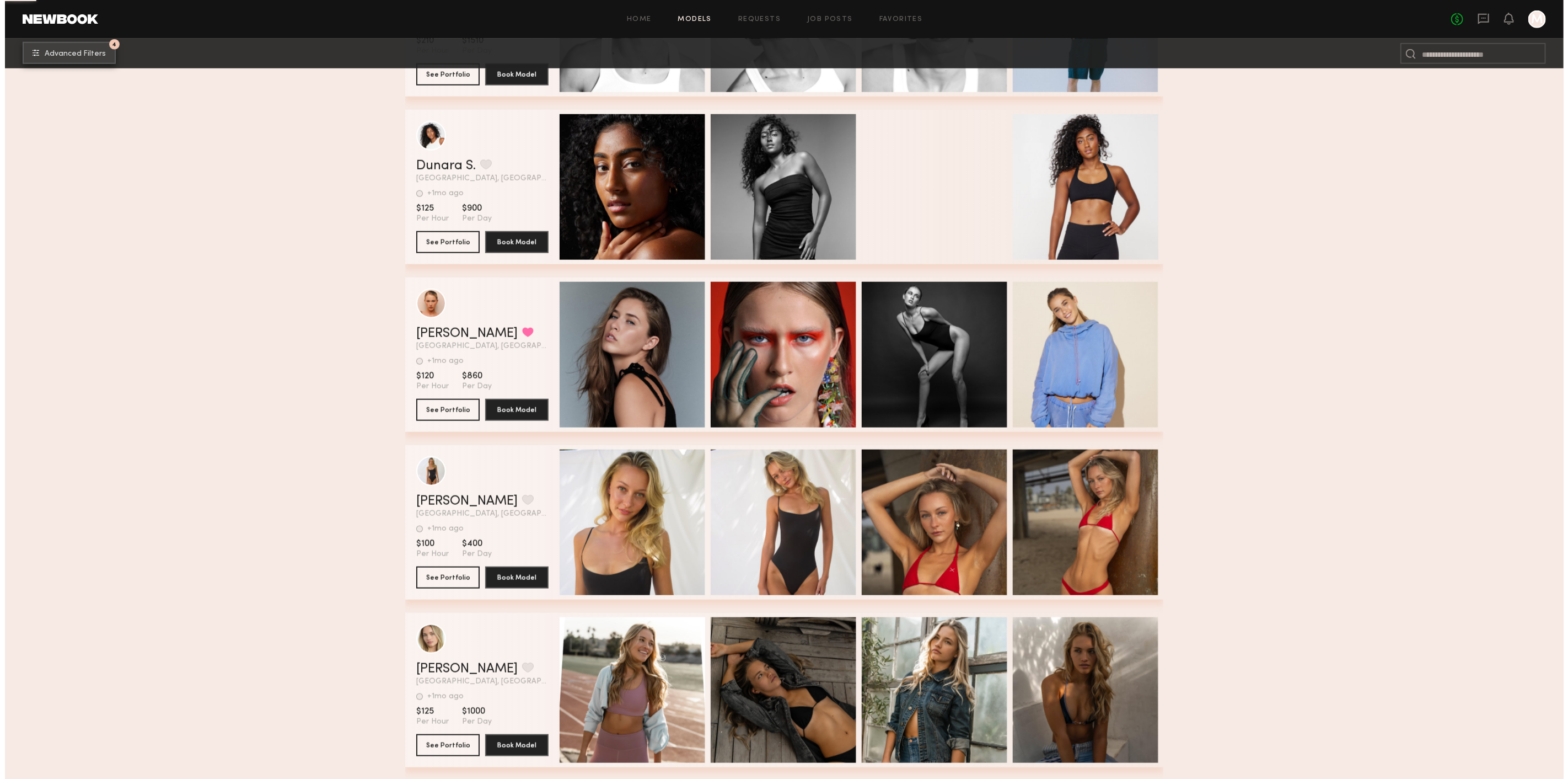
scroll to position [1042, 0]
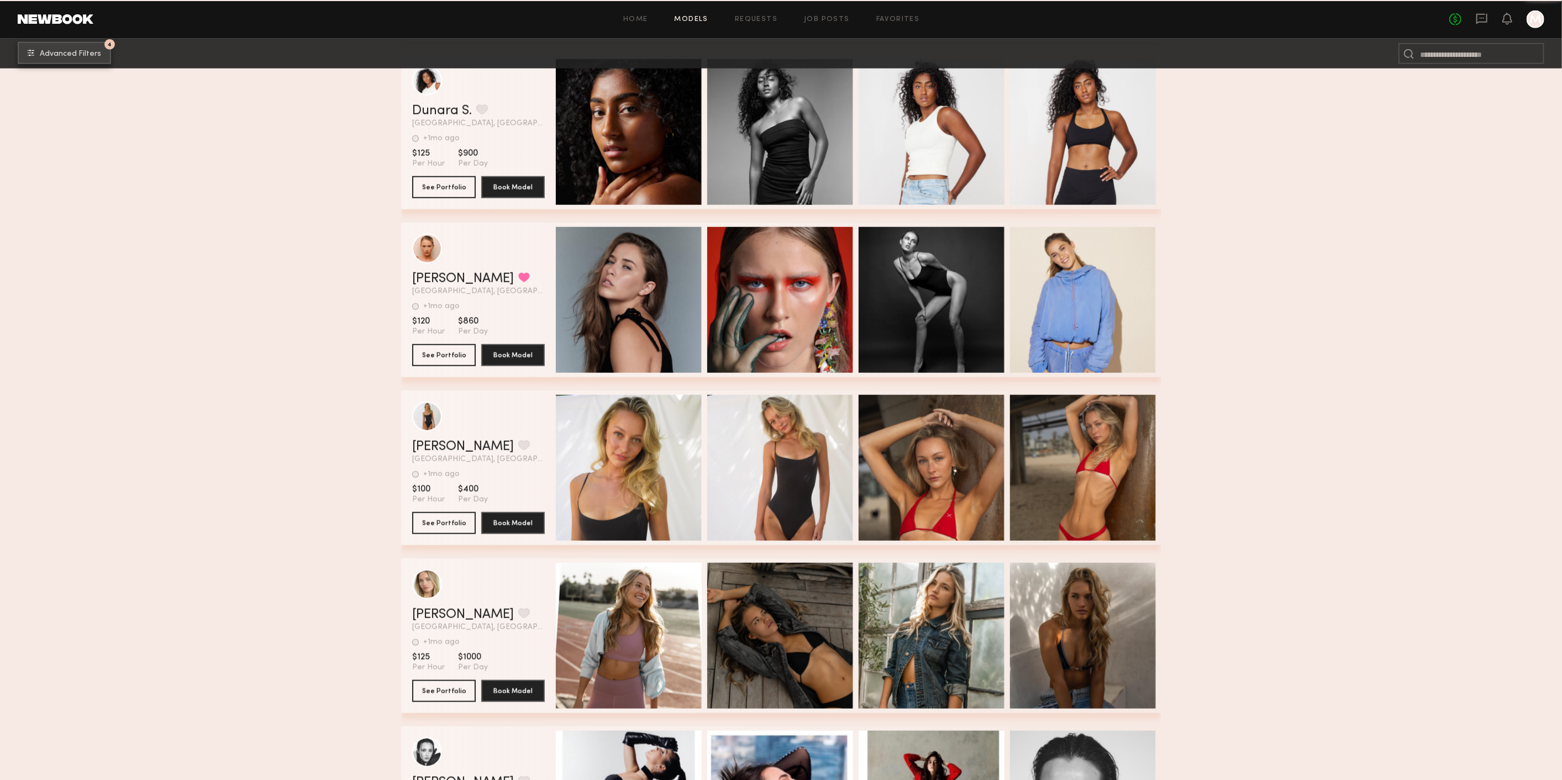
click at [44, 56] on span "Advanced Filters" at bounding box center [70, 54] width 61 height 8
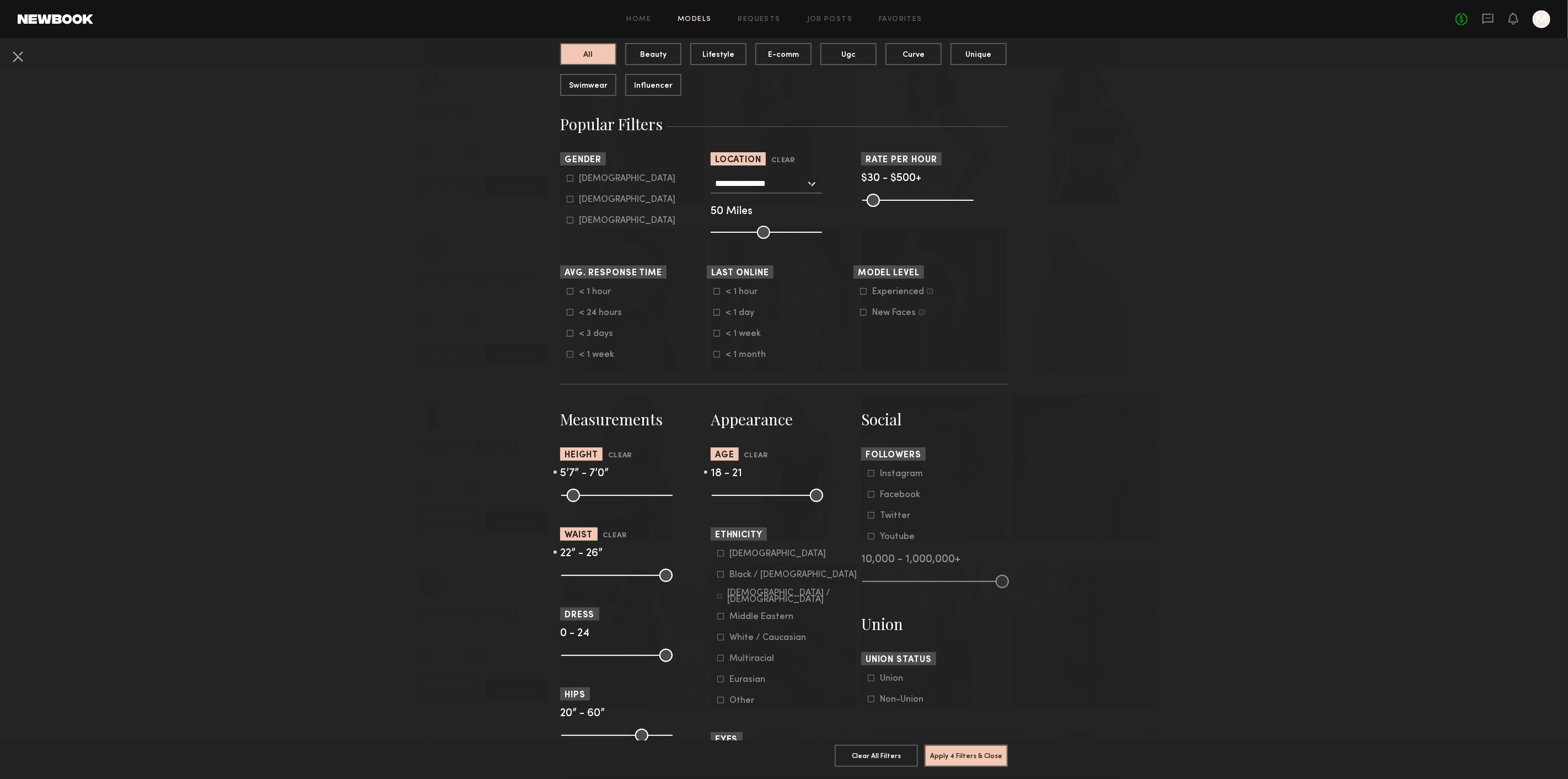
scroll to position [79, 0]
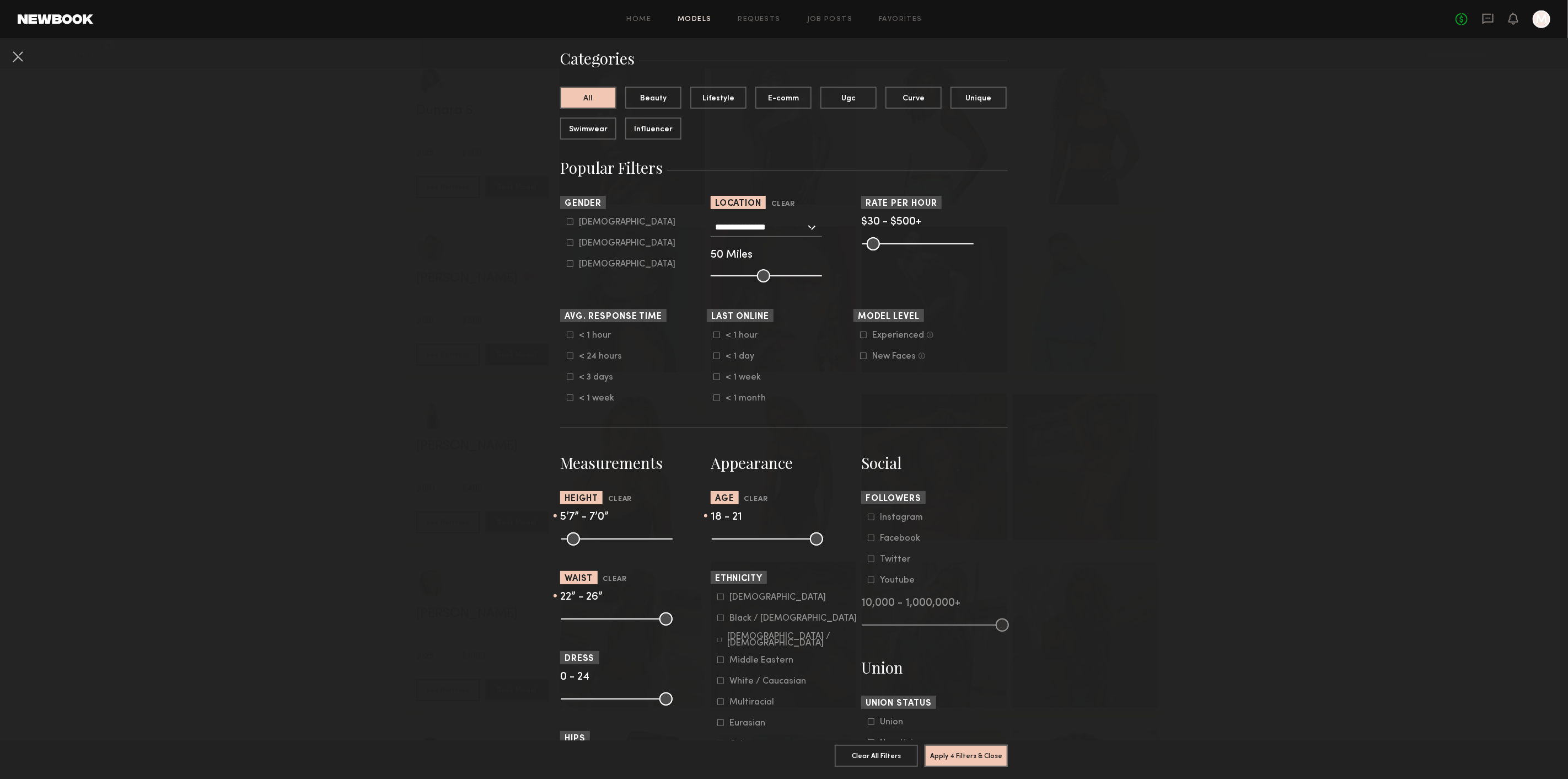
click at [587, 245] on div "[DEMOGRAPHIC_DATA]" at bounding box center [627, 243] width 97 height 7
type input "**"
click at [905, 357] on div "New Faces" at bounding box center [894, 357] width 44 height 7
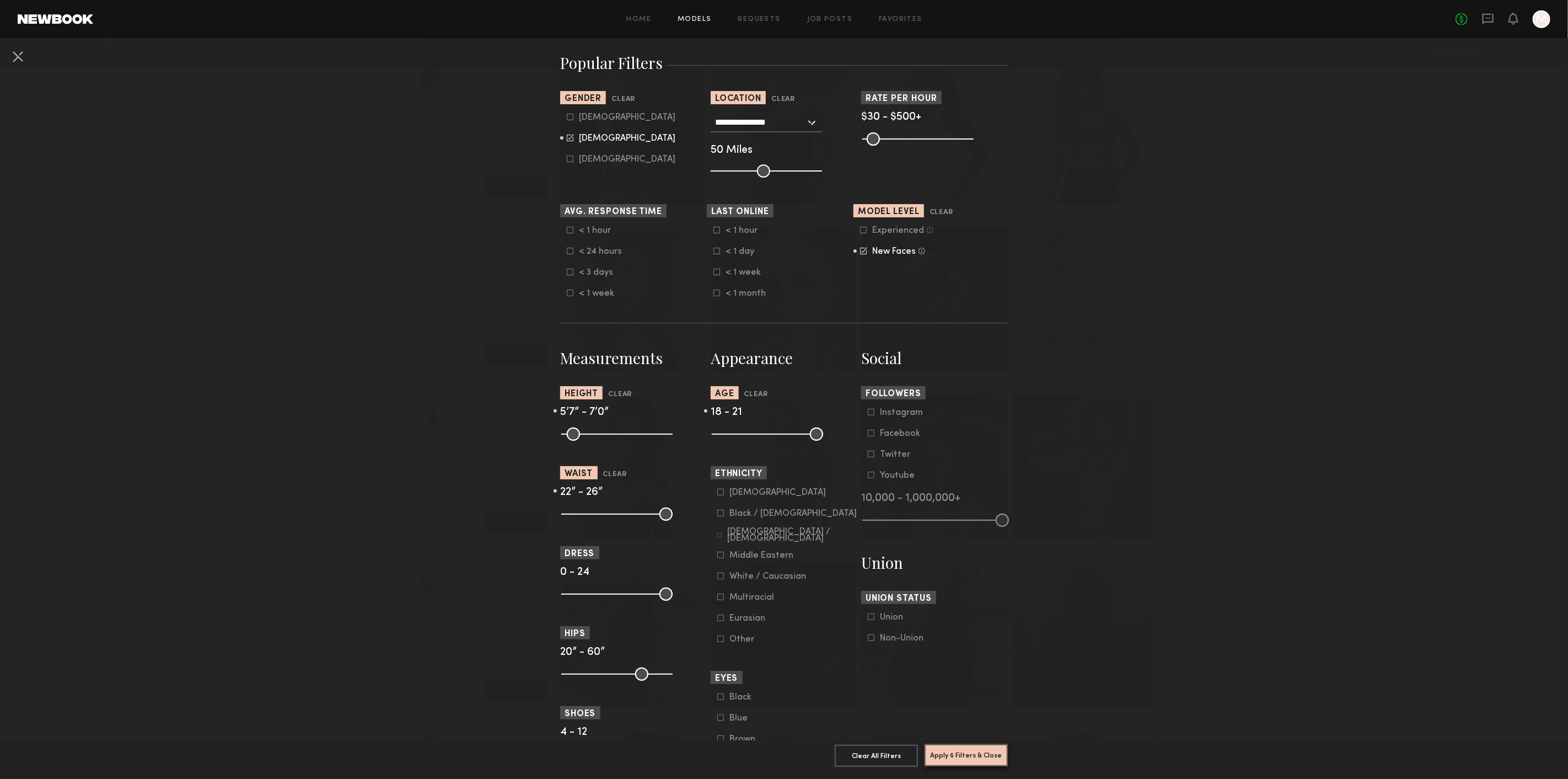
scroll to position [325, 0]
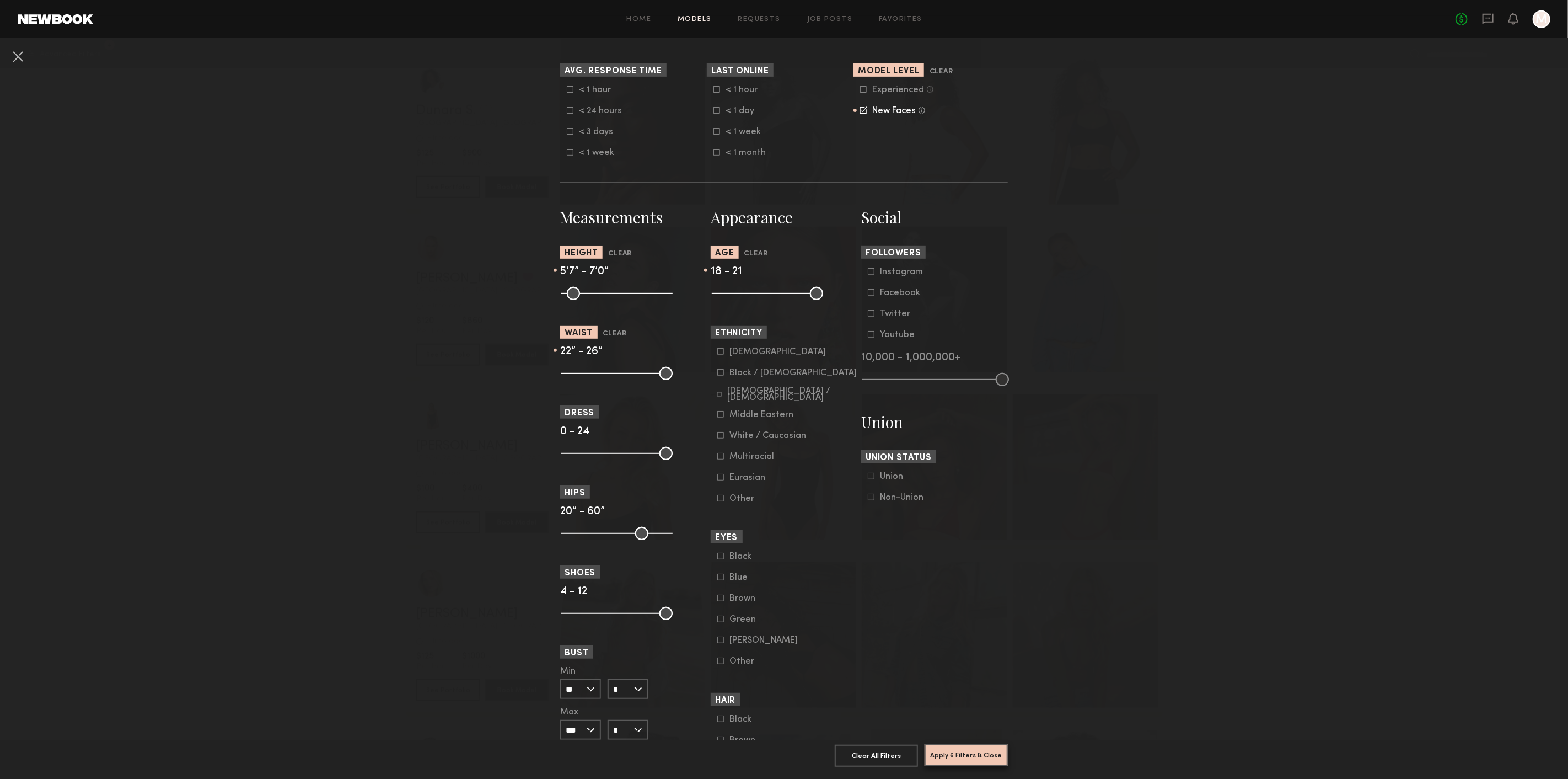
click at [980, 744] on button "Apply 6 Filters & Close" at bounding box center [965, 755] width 83 height 22
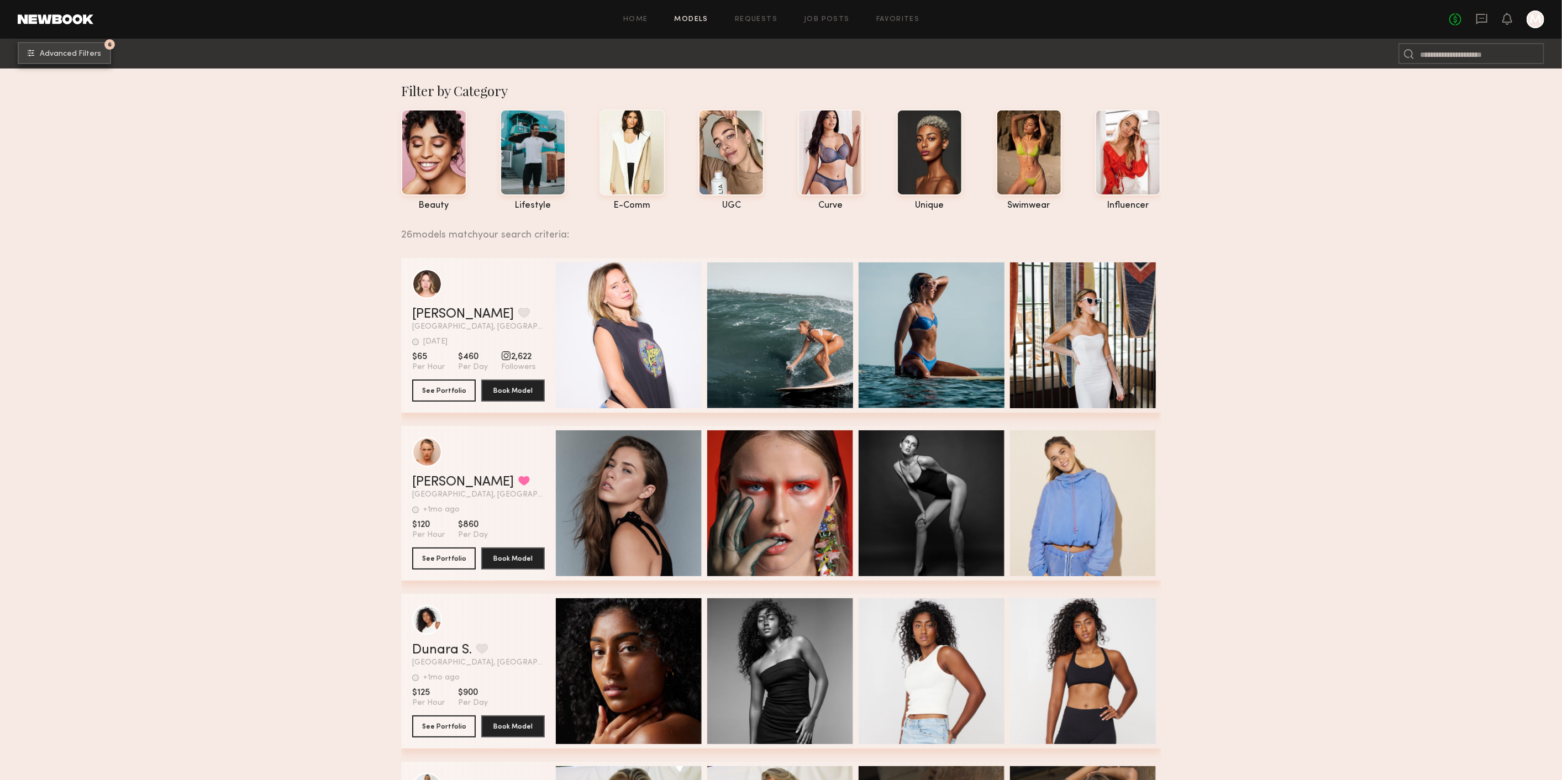
click at [81, 46] on button "6 Advanced Filters" at bounding box center [64, 53] width 93 height 22
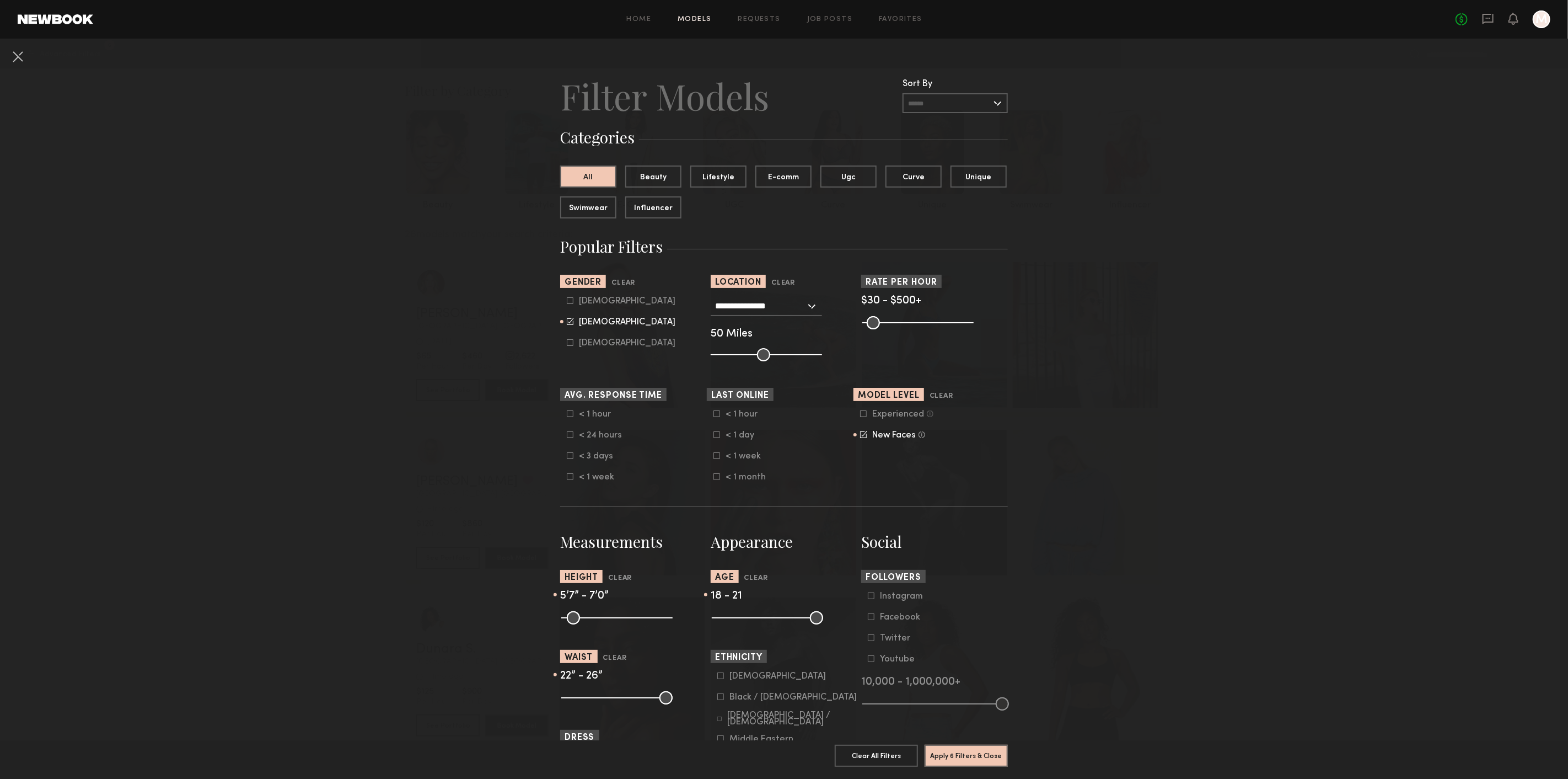
click at [886, 438] on div "New Faces" at bounding box center [894, 435] width 44 height 7
click at [860, 413] on icon at bounding box center [863, 413] width 7 height 7
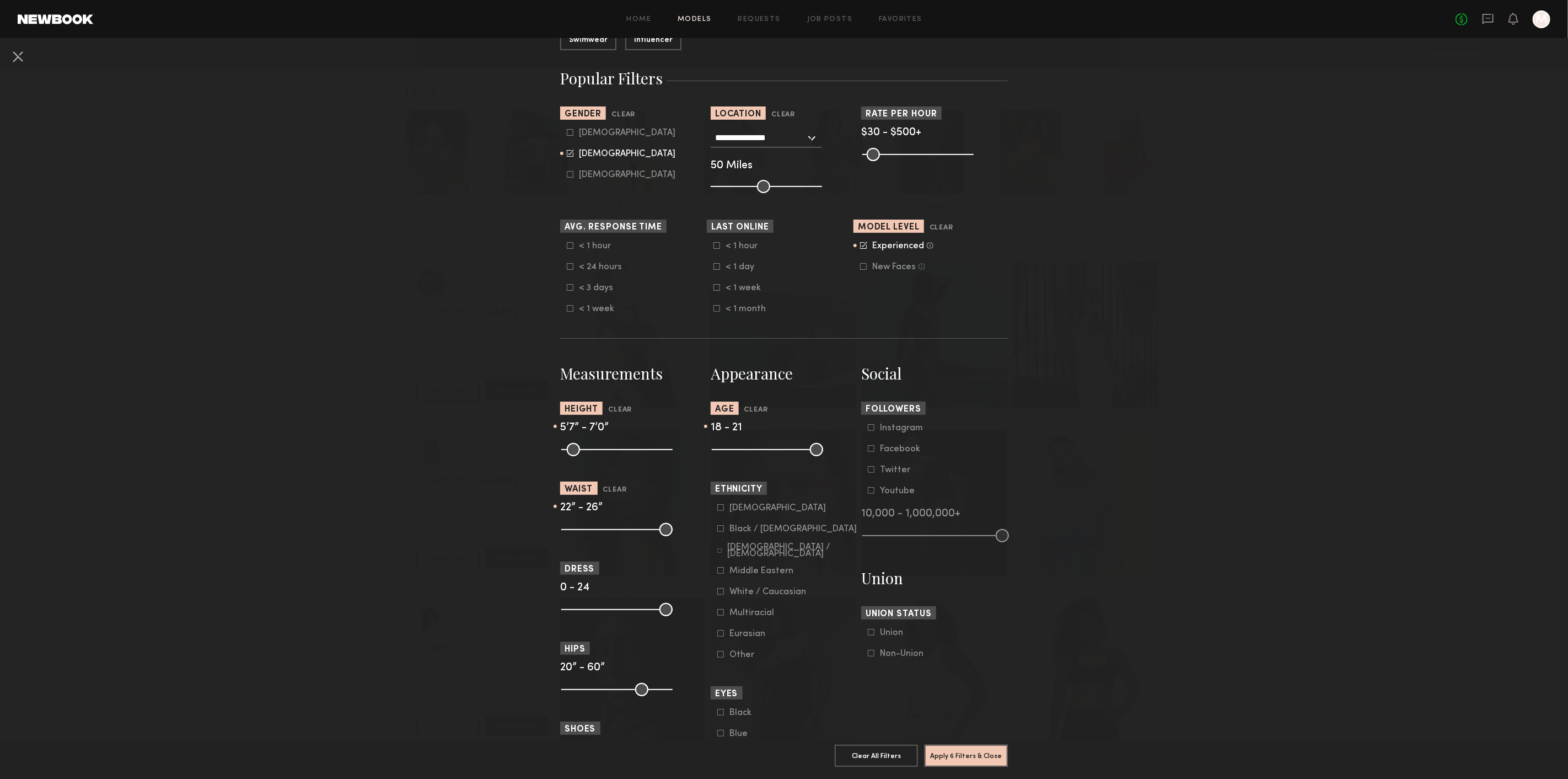
scroll to position [307, 0]
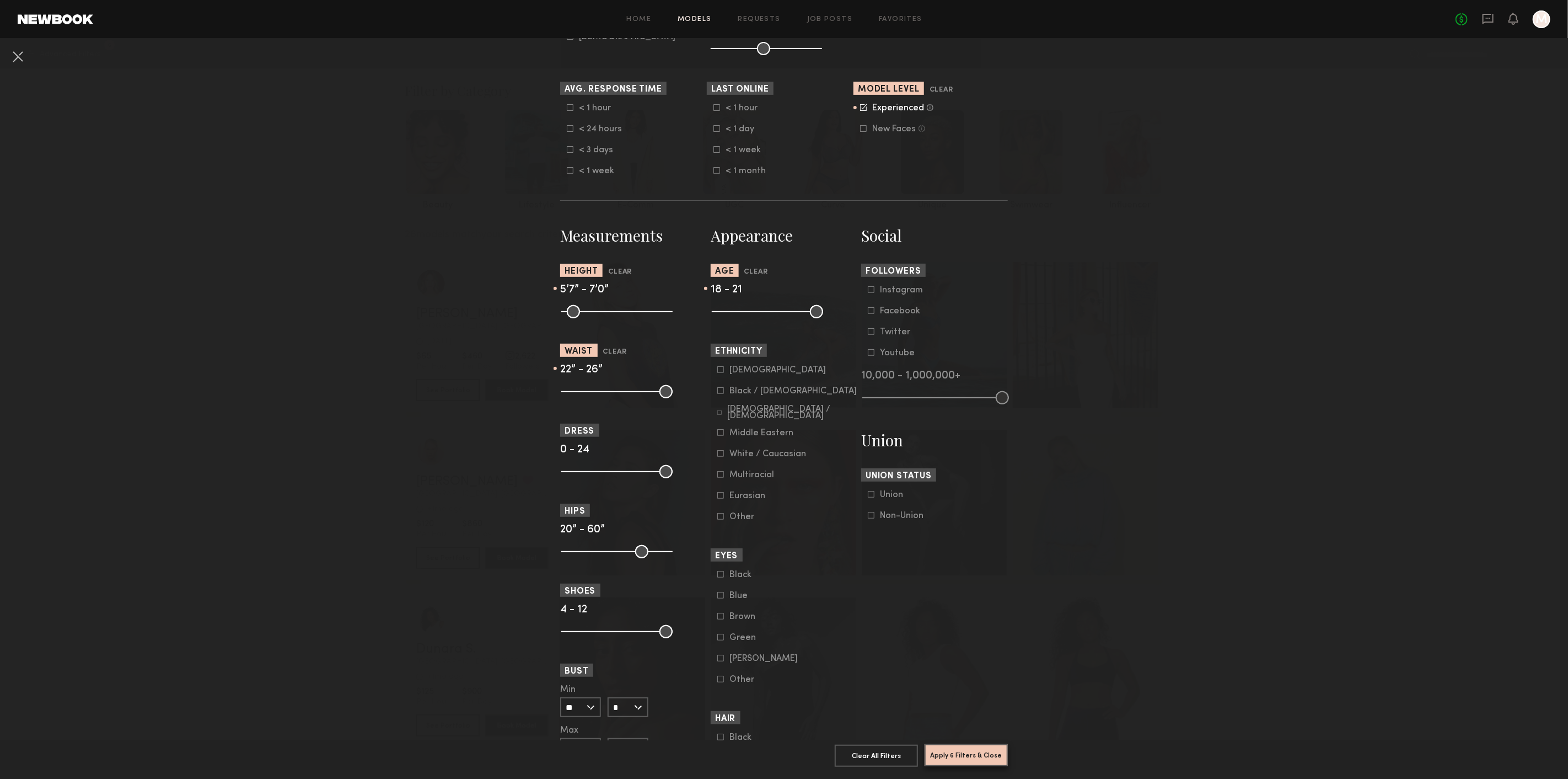
click at [971, 749] on button "Apply 6 Filters & Close" at bounding box center [965, 755] width 83 height 22
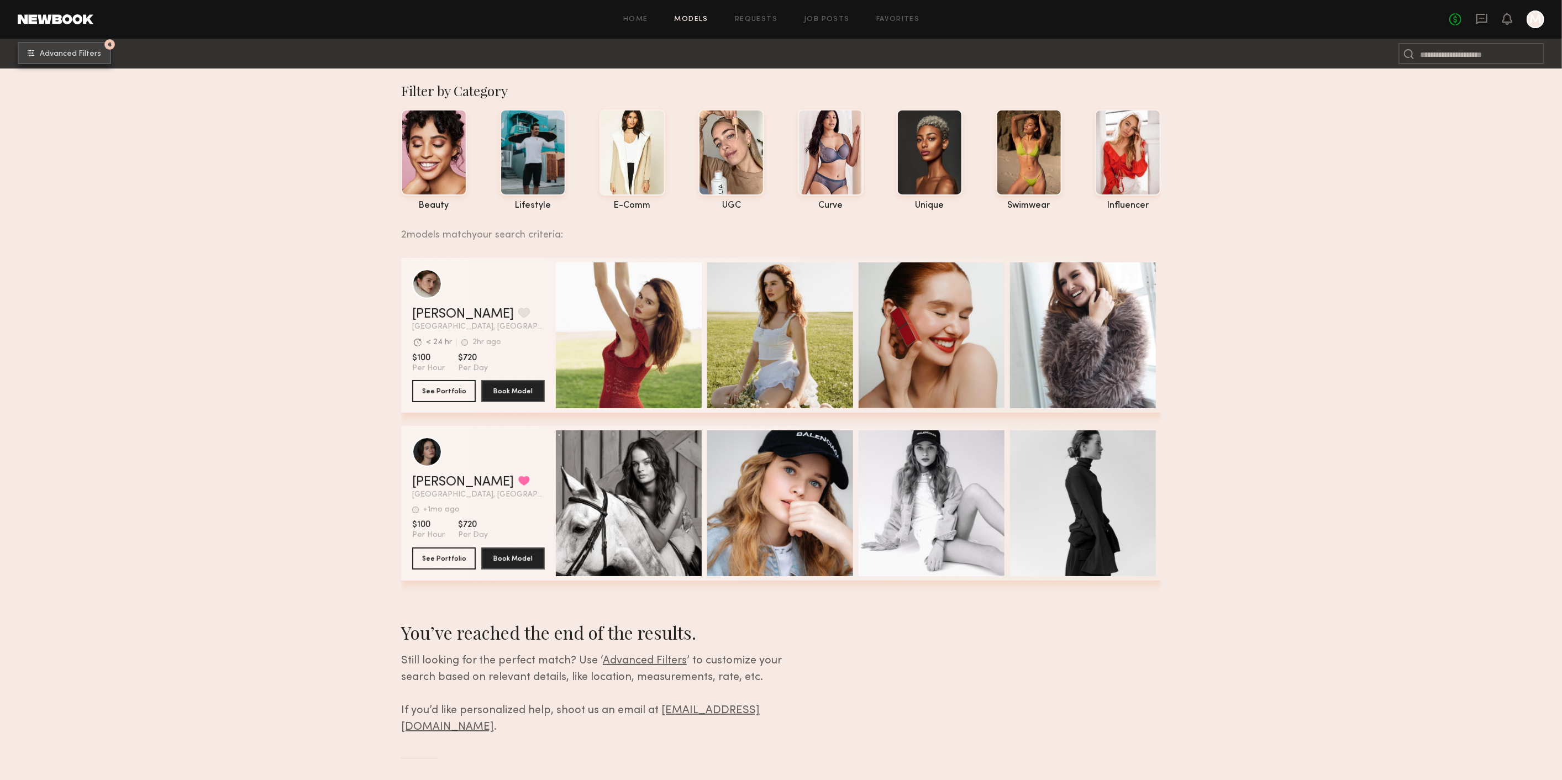
click at [62, 46] on button "6 Advanced Filters" at bounding box center [64, 53] width 93 height 22
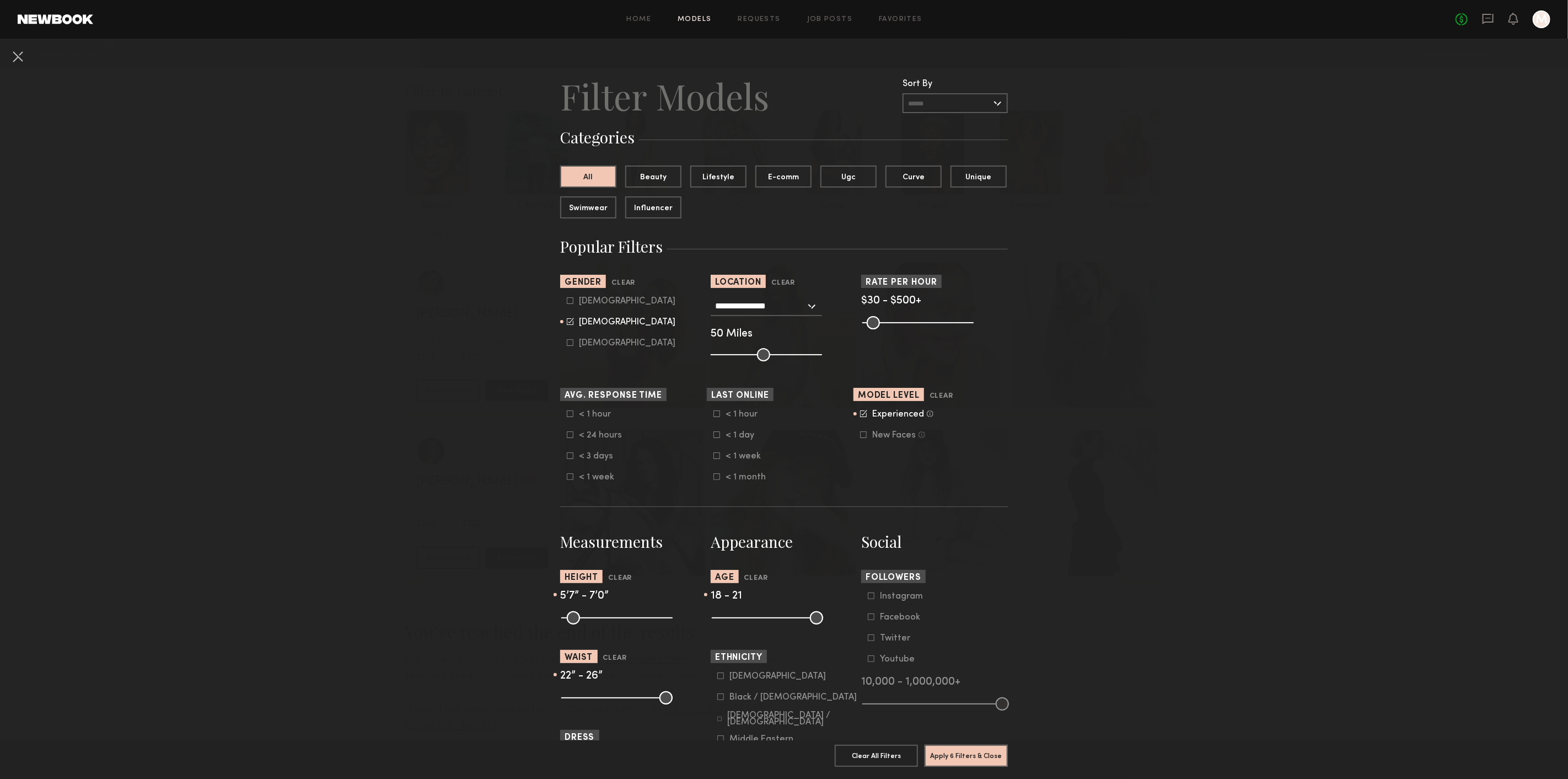
click at [332, 245] on nb-browse-filters "**********" at bounding box center [784, 644] width 1568 height 1210
